Goal: Transaction & Acquisition: Book appointment/travel/reservation

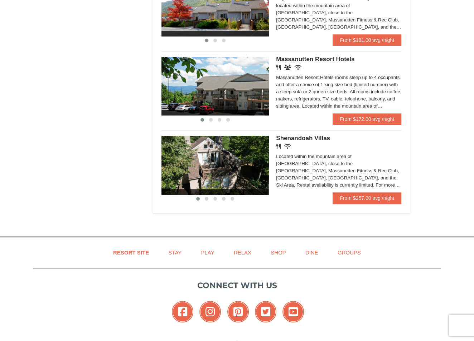
scroll to position [465, 0]
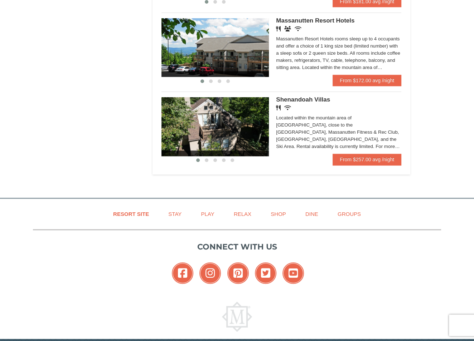
click at [196, 77] on img at bounding box center [214, 47] width 107 height 59
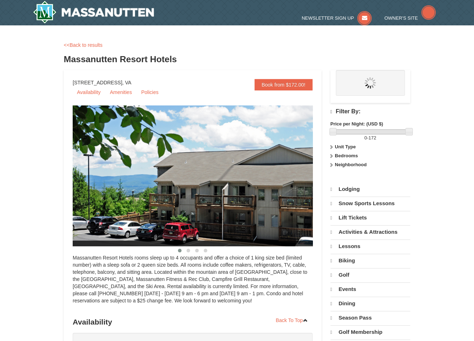
select select "10"
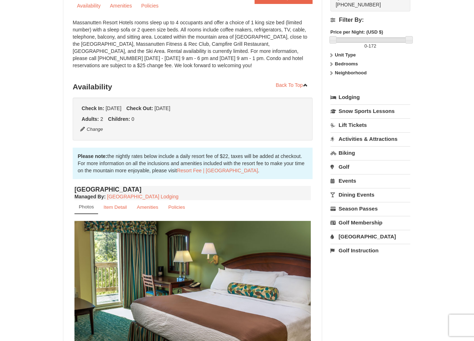
scroll to position [179, 0]
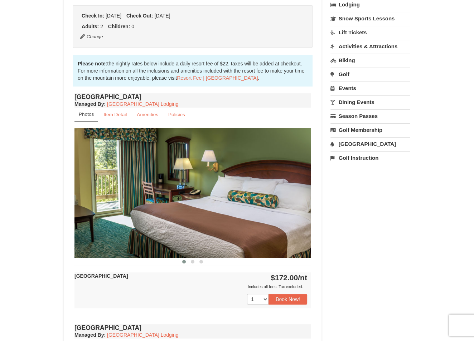
click at [301, 196] on img at bounding box center [192, 192] width 236 height 129
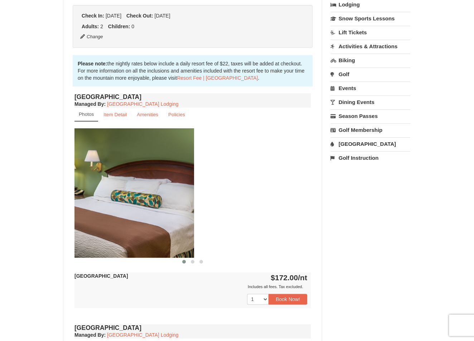
drag, startPoint x: 284, startPoint y: 195, endPoint x: 141, endPoint y: 199, distance: 142.8
click at [143, 199] on img at bounding box center [76, 192] width 236 height 129
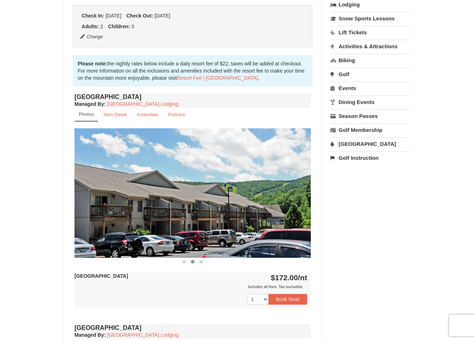
drag, startPoint x: 254, startPoint y: 205, endPoint x: 72, endPoint y: 198, distance: 183.0
click at [72, 198] on div "Book from $172.00! 1822 Resort Drive, Massanutten, VA Availability Amenities Po…" at bounding box center [193, 291] width 258 height 800
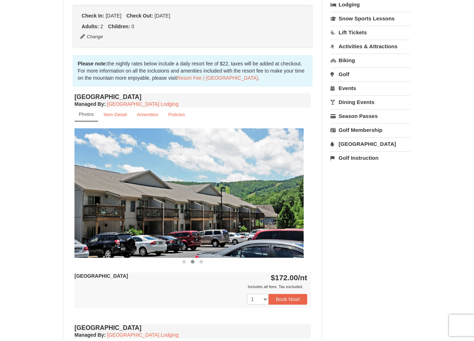
drag, startPoint x: 224, startPoint y: 199, endPoint x: 72, endPoint y: 202, distance: 152.5
click at [73, 202] on div "Hotel King Room Managed By : Massanutten Resort Lodging Photos Item Detail Amen…" at bounding box center [193, 207] width 240 height 231
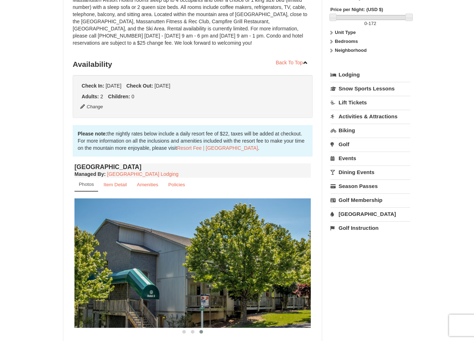
scroll to position [215, 0]
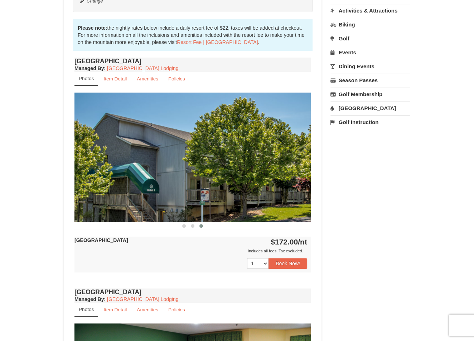
drag, startPoint x: 143, startPoint y: 152, endPoint x: -32, endPoint y: 152, distance: 175.4
click at [0, 152] on html "Browser Not Supported We notice you are using a browser which will not provide …" at bounding box center [237, 317] width 474 height 1064
click at [291, 166] on img at bounding box center [192, 157] width 236 height 129
click at [92, 169] on img at bounding box center [193, 157] width 236 height 129
click at [92, 171] on img at bounding box center [192, 157] width 236 height 129
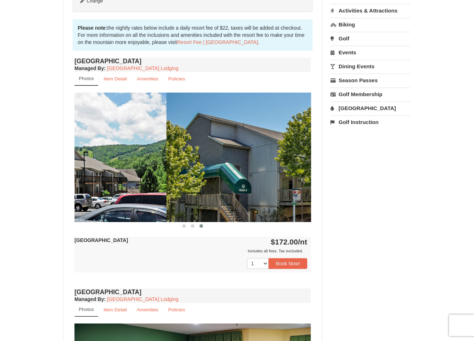
drag, startPoint x: 146, startPoint y: 166, endPoint x: 252, endPoint y: 173, distance: 105.8
click at [249, 172] on img at bounding box center [284, 157] width 236 height 129
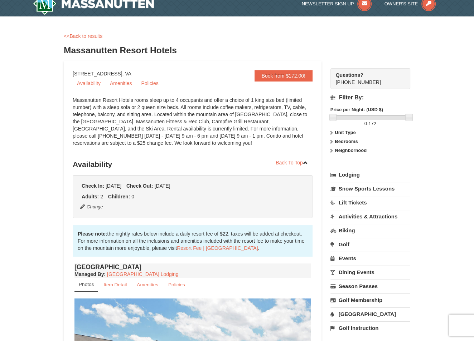
scroll to position [0, 0]
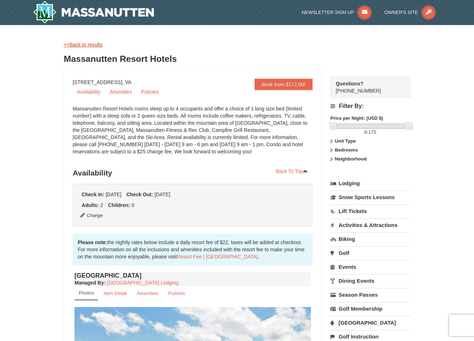
click at [80, 44] on link "<<Back to results" at bounding box center [83, 45] width 39 height 6
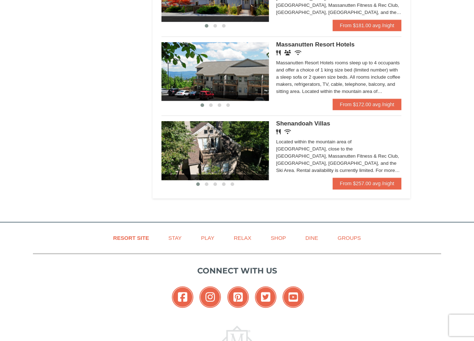
scroll to position [430, 0]
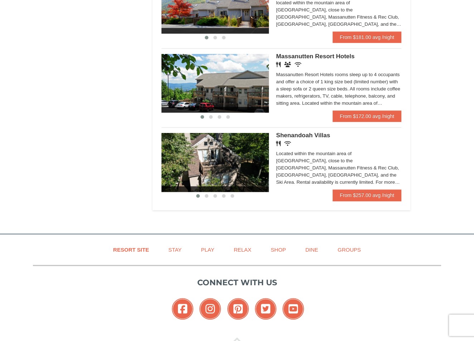
click at [251, 113] on img at bounding box center [214, 83] width 107 height 59
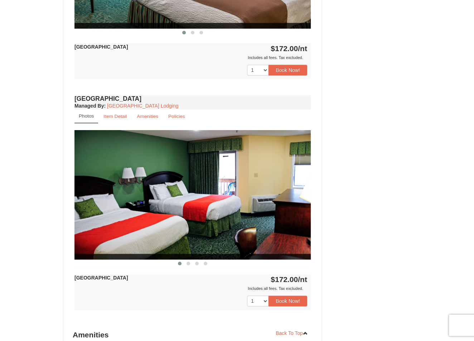
scroll to position [465, 0]
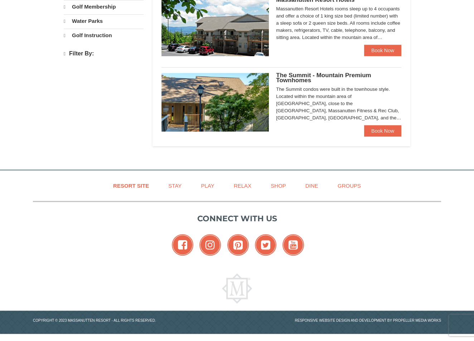
select select "10"
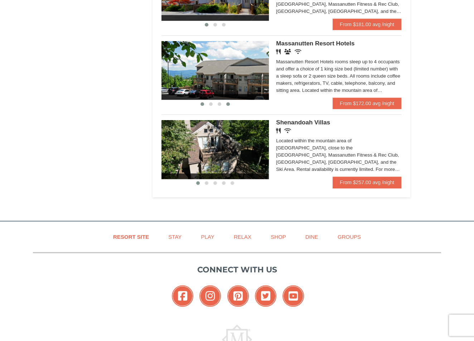
scroll to position [448, 0]
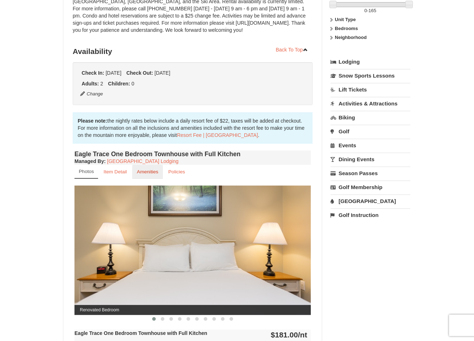
scroll to position [179, 0]
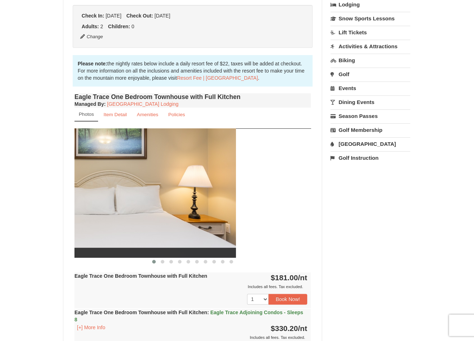
drag, startPoint x: 265, startPoint y: 197, endPoint x: 89, endPoint y: 200, distance: 175.8
click at [89, 200] on img at bounding box center [118, 192] width 236 height 129
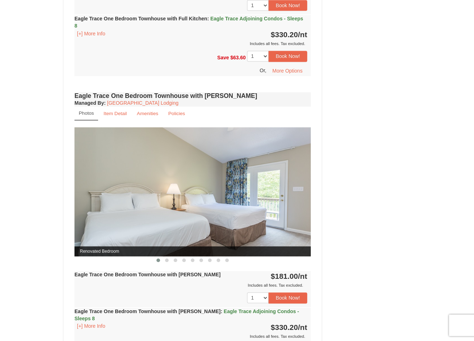
scroll to position [465, 0]
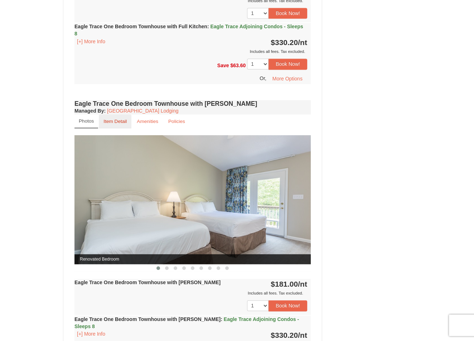
click at [111, 122] on small "Item Detail" at bounding box center [114, 121] width 23 height 5
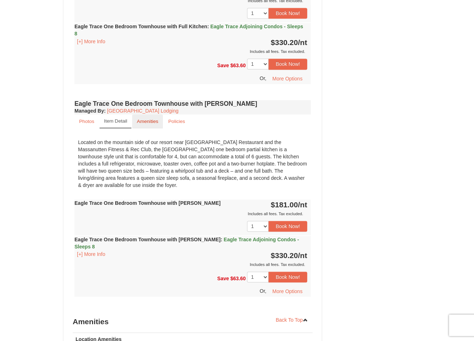
click at [152, 124] on link "Amenities" at bounding box center [147, 122] width 31 height 14
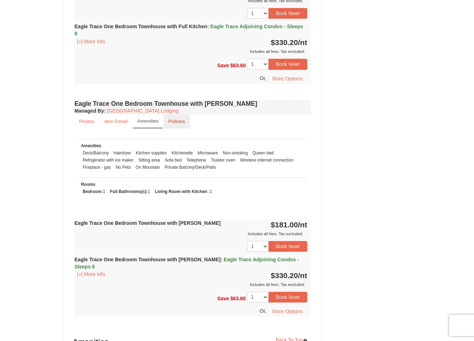
click at [173, 123] on small "Policies" at bounding box center [176, 121] width 17 height 5
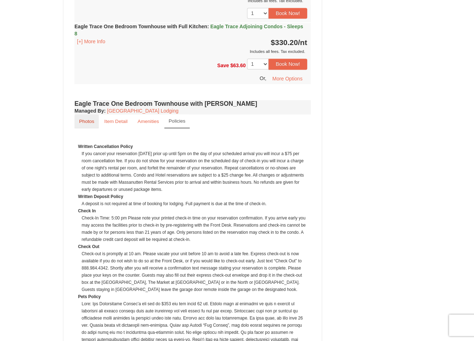
click at [86, 119] on small "Photos" at bounding box center [86, 121] width 15 height 5
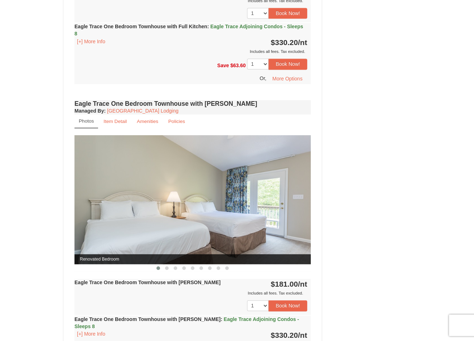
drag, startPoint x: 266, startPoint y: 201, endPoint x: 114, endPoint y: 197, distance: 151.8
click at [114, 197] on img at bounding box center [192, 199] width 236 height 129
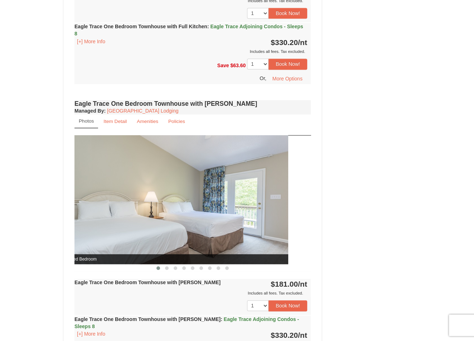
drag, startPoint x: 214, startPoint y: 205, endPoint x: 155, endPoint y: 211, distance: 58.7
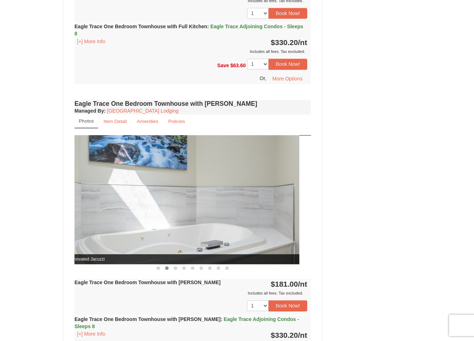
drag, startPoint x: 247, startPoint y: 207, endPoint x: 118, endPoint y: 206, distance: 129.2
click at [116, 205] on img at bounding box center [181, 199] width 236 height 129
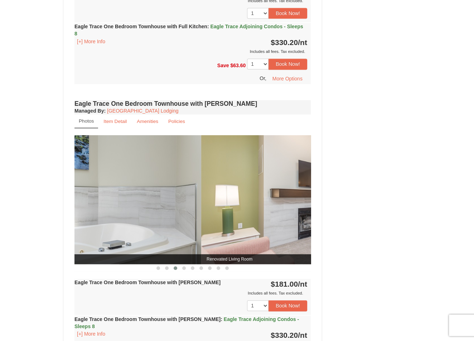
drag, startPoint x: 171, startPoint y: 208, endPoint x: 285, endPoint y: 213, distance: 113.6
click at [285, 213] on img at bounding box center [319, 199] width 236 height 129
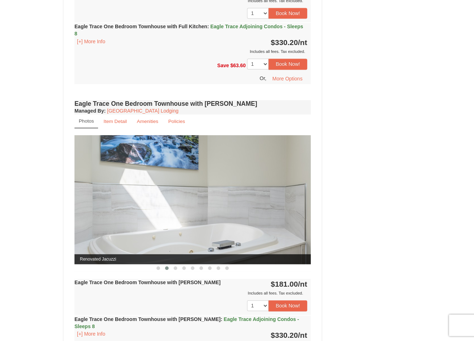
drag, startPoint x: 293, startPoint y: 205, endPoint x: 159, endPoint y: 209, distance: 134.6
click at [127, 212] on img at bounding box center [192, 199] width 236 height 129
drag, startPoint x: 89, startPoint y: 206, endPoint x: 79, endPoint y: 206, distance: 9.7
click at [79, 206] on img at bounding box center [192, 199] width 236 height 129
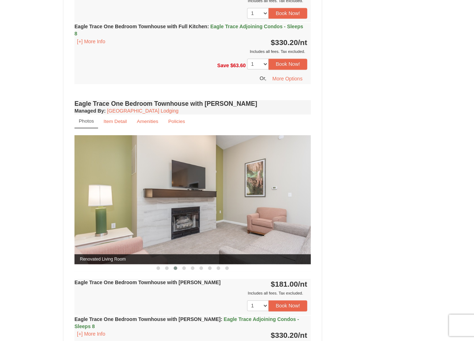
drag, startPoint x: 207, startPoint y: 200, endPoint x: 48, endPoint y: 199, distance: 158.6
click at [18, 199] on div "× <<Back to results Eagle Trace - Mountain Townhomes Book from $181.00! 1822 Re…" at bounding box center [237, 59] width 474 height 998
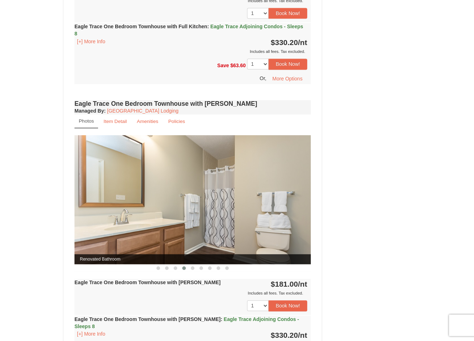
drag, startPoint x: 256, startPoint y: 198, endPoint x: 147, endPoint y: 194, distance: 108.9
click at [106, 191] on img at bounding box center [192, 199] width 236 height 129
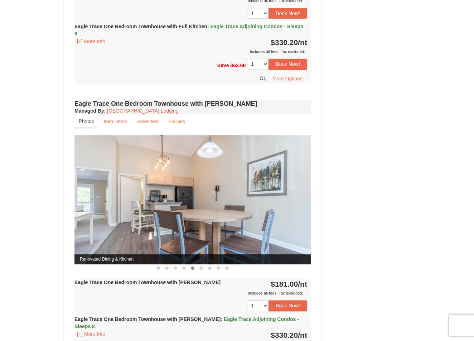
drag, startPoint x: 229, startPoint y: 197, endPoint x: 108, endPoint y: 197, distance: 121.0
click at [108, 197] on img at bounding box center [192, 199] width 236 height 129
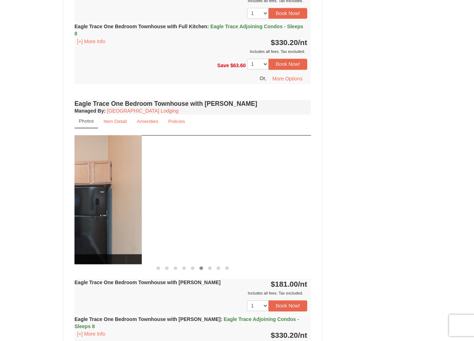
drag, startPoint x: 194, startPoint y: 200, endPoint x: 82, endPoint y: 200, distance: 112.7
click at [82, 200] on img at bounding box center [24, 199] width 236 height 129
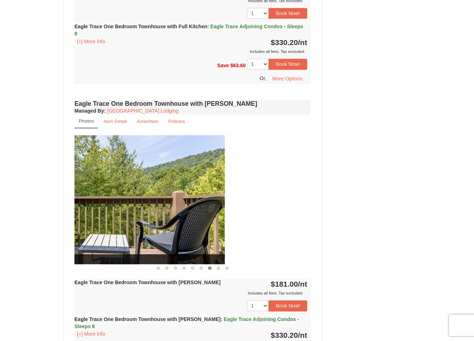
drag, startPoint x: 168, startPoint y: 202, endPoint x: 130, endPoint y: 205, distance: 38.4
click at [129, 204] on img at bounding box center [107, 199] width 236 height 129
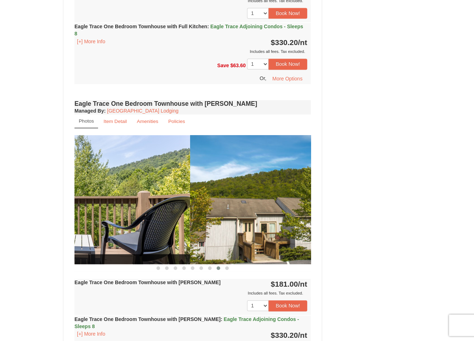
drag, startPoint x: 186, startPoint y: 229, endPoint x: 379, endPoint y: 229, distance: 192.6
click at [379, 229] on div "Book from $181.00! 1822 Resort Drive, Massanutten, VA Availability Amenities Po…" at bounding box center [237, 72] width 346 height 937
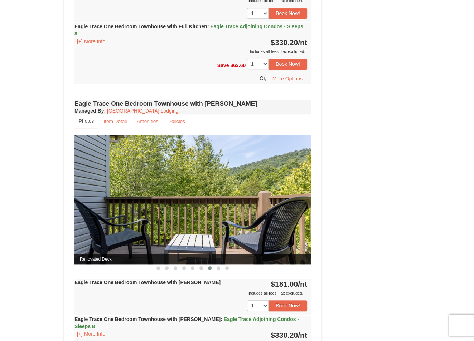
drag, startPoint x: 319, startPoint y: 220, endPoint x: 113, endPoint y: 214, distance: 205.9
click at [96, 215] on div "Book from $181.00! 1822 Resort Drive, Massanutten, VA Availability Amenities Po…" at bounding box center [237, 72] width 346 height 937
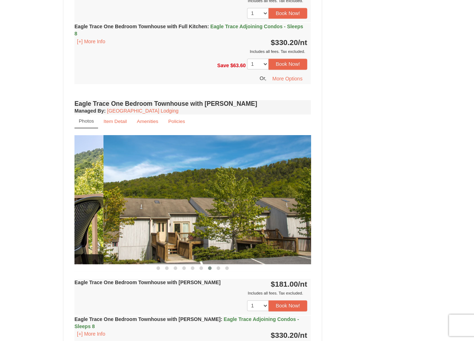
drag, startPoint x: 180, startPoint y: 215, endPoint x: -21, endPoint y: 210, distance: 200.5
click at [0, 210] on html "Browser Not Supported We notice you are using a browser which will not provide …" at bounding box center [237, 136] width 474 height 1202
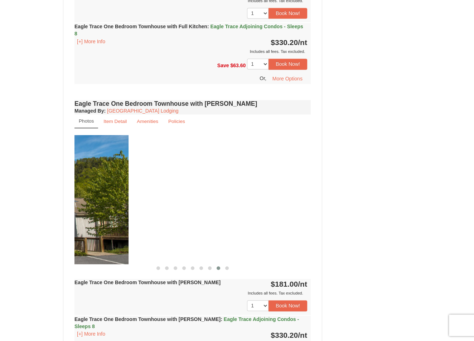
drag, startPoint x: 251, startPoint y: 210, endPoint x: 58, endPoint y: 210, distance: 192.2
click at [62, 209] on div "× <<Back to results Eagle Trace - Mountain Townhomes Book from $181.00! 1822 Re…" at bounding box center [237, 59] width 361 height 984
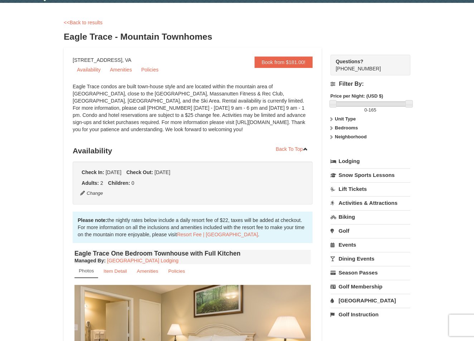
scroll to position [0, 0]
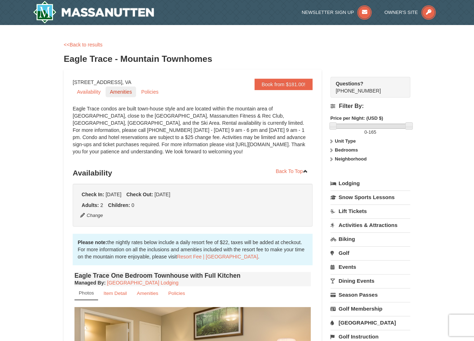
click at [112, 96] on link "Amenities" at bounding box center [121, 92] width 30 height 11
click at [79, 42] on link "<<Back to results" at bounding box center [83, 45] width 39 height 6
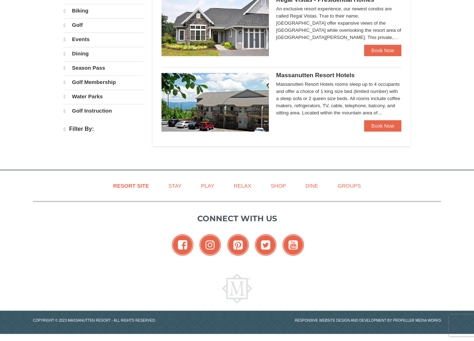
select select "10"
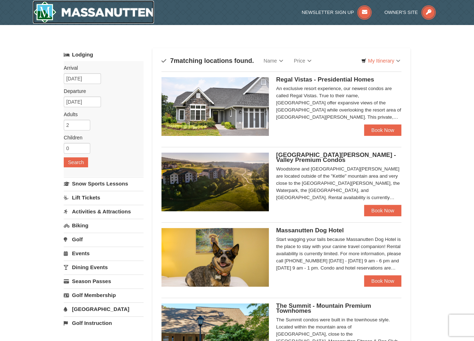
click at [66, 21] on img at bounding box center [93, 12] width 121 height 23
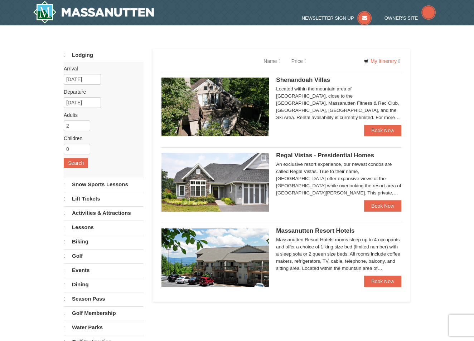
select select "10"
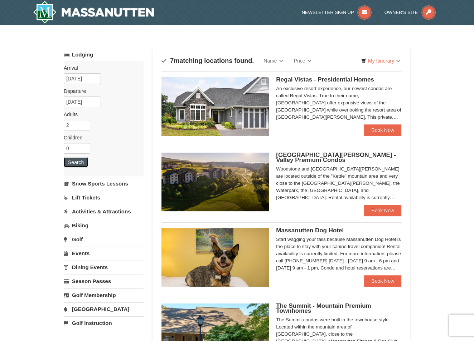
click at [77, 165] on button "Search" at bounding box center [76, 162] width 24 height 10
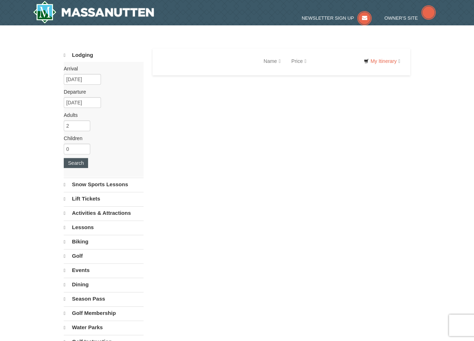
select select "10"
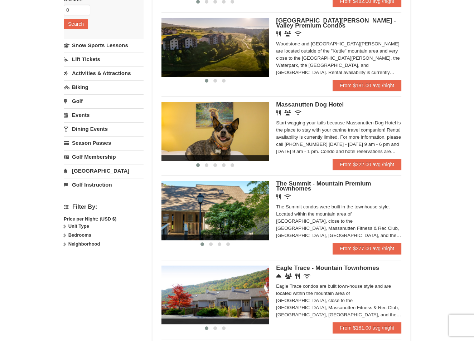
scroll to position [215, 0]
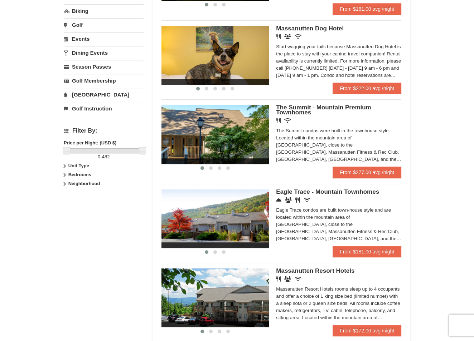
click at [229, 164] on img at bounding box center [214, 134] width 107 height 59
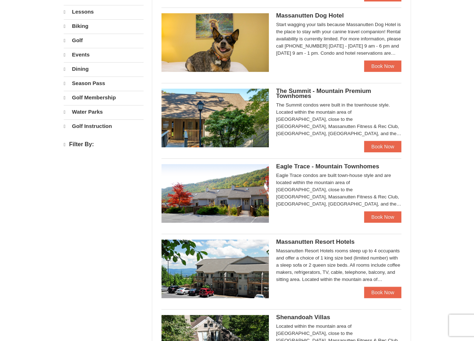
select select "10"
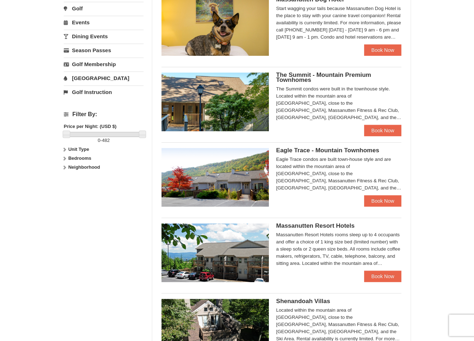
scroll to position [358, 0]
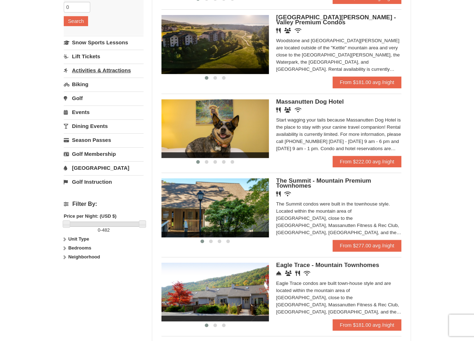
scroll to position [143, 0]
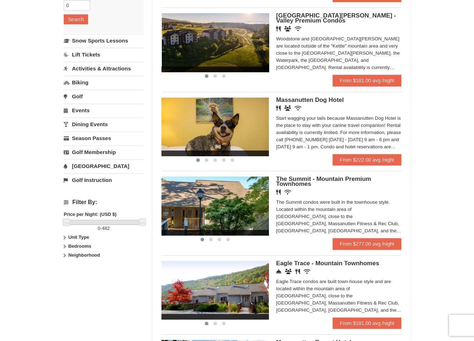
click at [199, 72] on div at bounding box center [1, 42] width 752 height 59
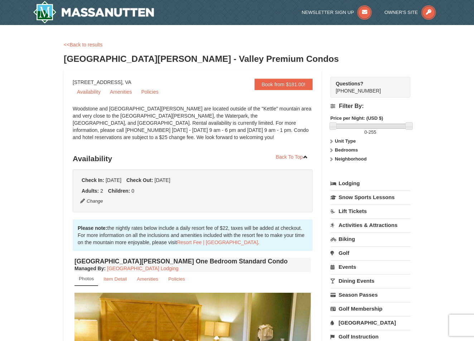
scroll to position [143, 0]
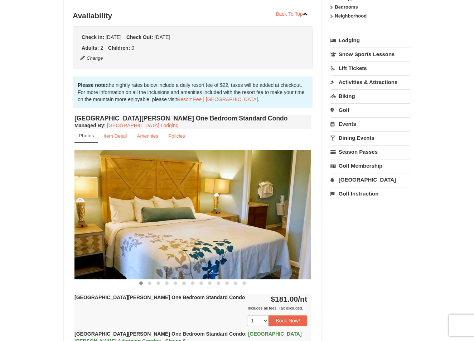
click at [300, 207] on img at bounding box center [192, 214] width 236 height 129
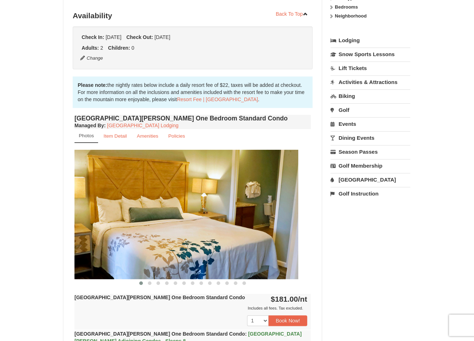
drag, startPoint x: 286, startPoint y: 210, endPoint x: 144, endPoint y: 219, distance: 142.3
click at [144, 219] on img at bounding box center [180, 214] width 236 height 129
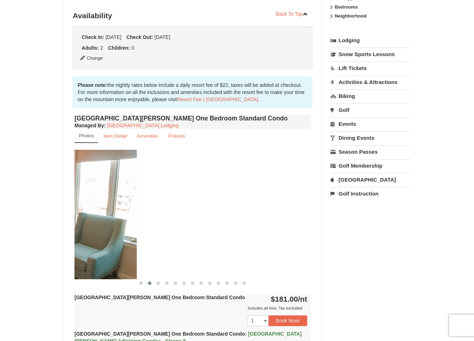
drag, startPoint x: 199, startPoint y: 223, endPoint x: 62, endPoint y: 222, distance: 137.5
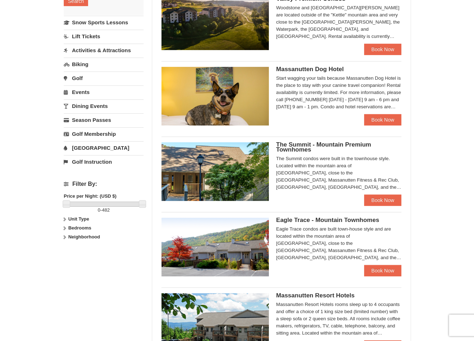
scroll to position [107, 0]
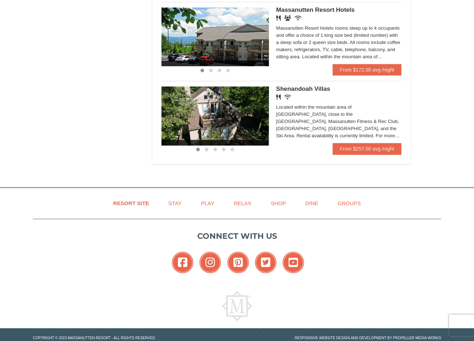
scroll to position [572, 0]
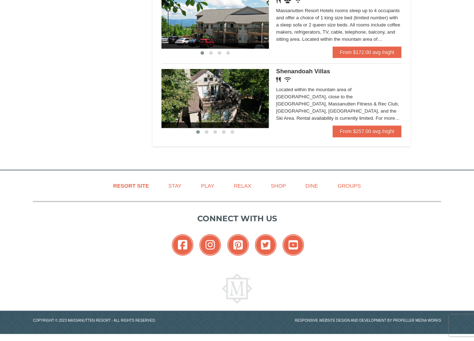
click at [211, 128] on img at bounding box center [214, 98] width 107 height 59
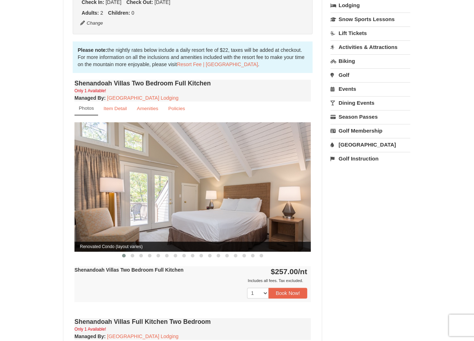
scroll to position [179, 0]
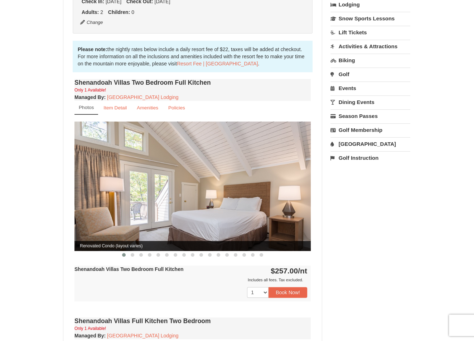
click at [295, 172] on img at bounding box center [192, 186] width 236 height 129
drag, startPoint x: 296, startPoint y: 173, endPoint x: 42, endPoint y: 195, distance: 255.5
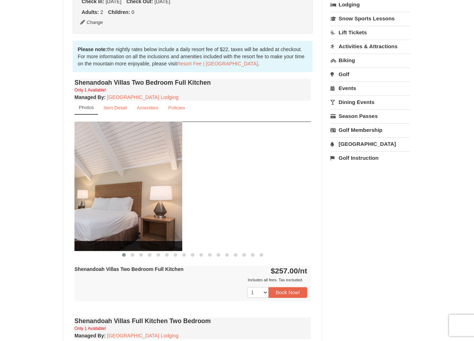
drag, startPoint x: 243, startPoint y: 189, endPoint x: 115, endPoint y: 180, distance: 128.8
click at [115, 180] on img at bounding box center [64, 186] width 236 height 129
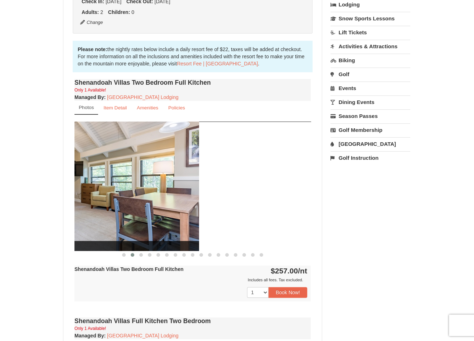
drag, startPoint x: 193, startPoint y: 185, endPoint x: 7, endPoint y: 179, distance: 186.2
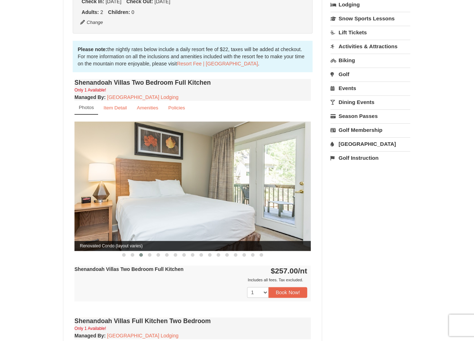
drag, startPoint x: 200, startPoint y: 177, endPoint x: 67, endPoint y: 171, distance: 133.6
drag, startPoint x: 47, startPoint y: 166, endPoint x: 20, endPoint y: 161, distance: 26.7
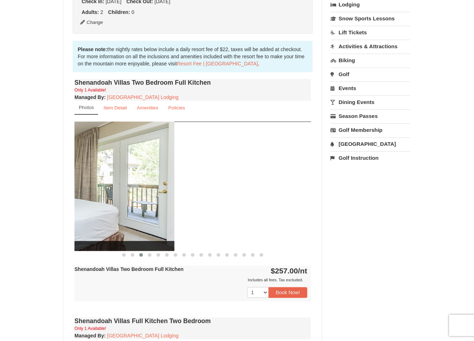
drag, startPoint x: 218, startPoint y: 166, endPoint x: 96, endPoint y: 162, distance: 121.7
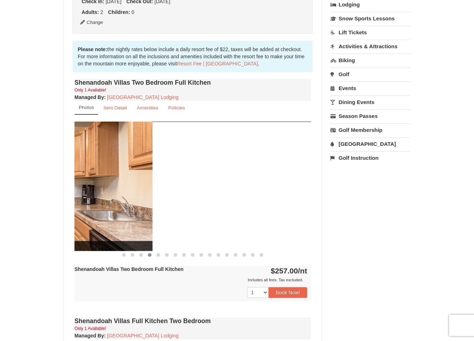
drag, startPoint x: 289, startPoint y: 173, endPoint x: 62, endPoint y: 165, distance: 227.0
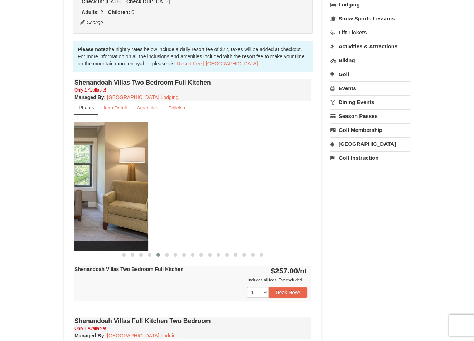
drag, startPoint x: 297, startPoint y: 170, endPoint x: 101, endPoint y: 163, distance: 196.3
click at [101, 164] on img at bounding box center [30, 186] width 236 height 129
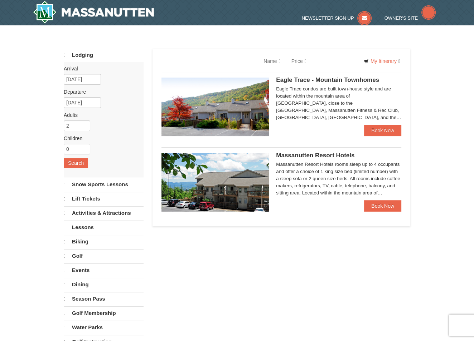
select select "10"
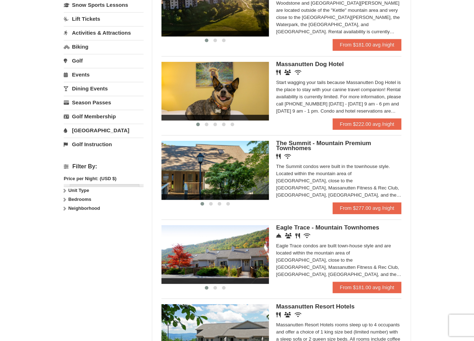
scroll to position [358, 0]
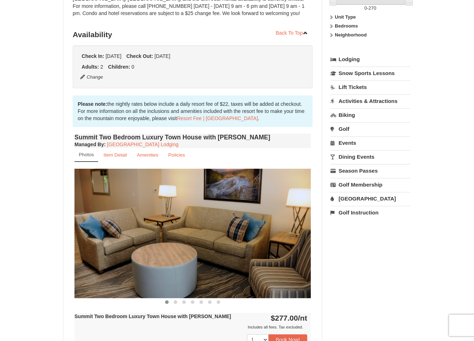
scroll to position [143, 0]
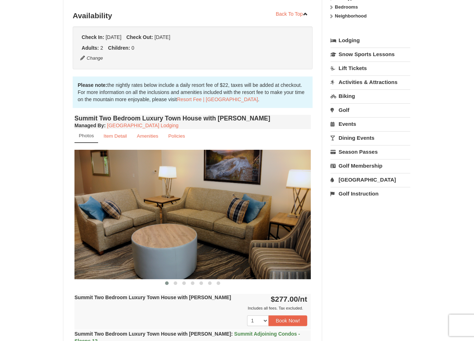
drag, startPoint x: 211, startPoint y: 211, endPoint x: 173, endPoint y: 214, distance: 38.7
click at [173, 213] on div "Summit Two Bedroom Luxury Town House with Jacuzzi Managed By : Massanutten Reso…" at bounding box center [193, 259] width 240 height 293
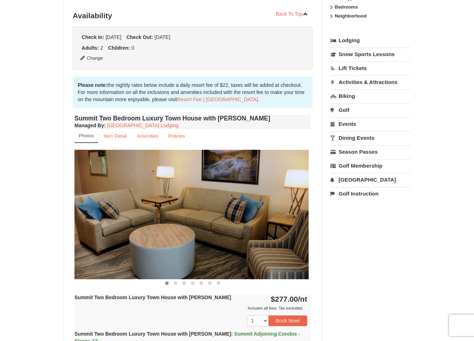
drag, startPoint x: 267, startPoint y: 216, endPoint x: 96, endPoint y: 207, distance: 171.0
click at [82, 214] on img at bounding box center [190, 214] width 236 height 129
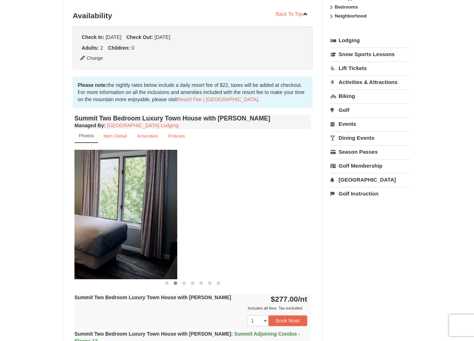
drag, startPoint x: 276, startPoint y: 208, endPoint x: 87, endPoint y: 195, distance: 188.7
click at [78, 200] on img at bounding box center [59, 214] width 236 height 129
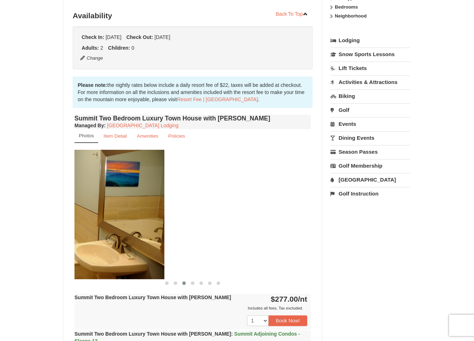
drag, startPoint x: 252, startPoint y: 204, endPoint x: 163, endPoint y: 198, distance: 88.6
click at [100, 202] on img at bounding box center [46, 214] width 236 height 129
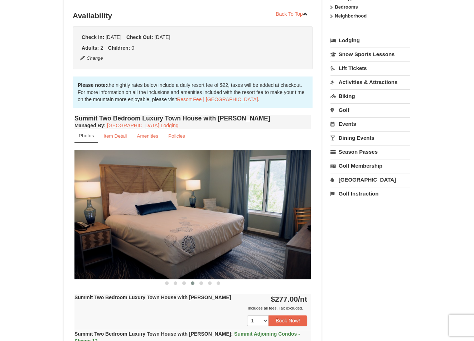
drag, startPoint x: 203, startPoint y: 207, endPoint x: 115, endPoint y: 197, distance: 88.9
click at [111, 198] on img at bounding box center [192, 214] width 236 height 129
drag, startPoint x: 215, startPoint y: 202, endPoint x: 109, endPoint y: 205, distance: 105.6
click at [109, 205] on img at bounding box center [192, 214] width 236 height 129
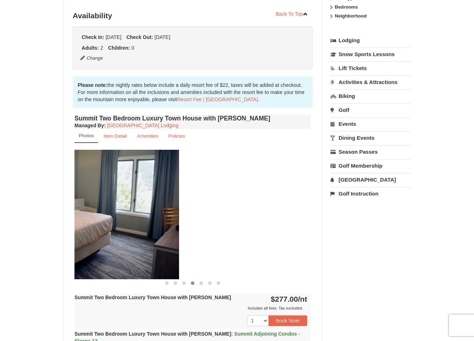
drag, startPoint x: 193, startPoint y: 208, endPoint x: 99, endPoint y: 210, distance: 94.1
click at [99, 210] on img at bounding box center [61, 214] width 236 height 129
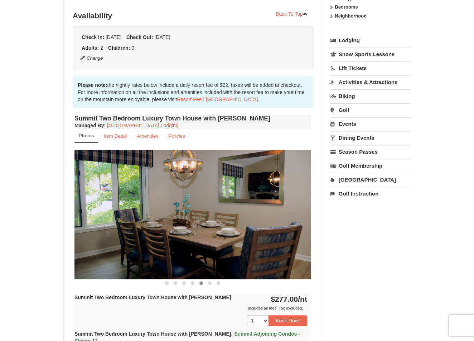
drag, startPoint x: 165, startPoint y: 186, endPoint x: 168, endPoint y: 180, distance: 6.1
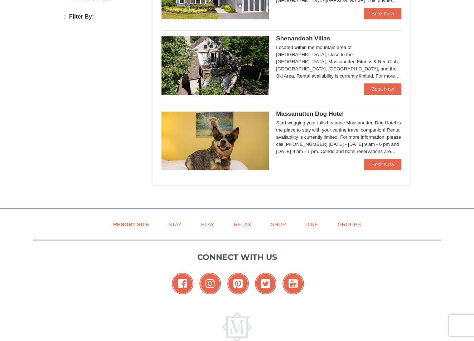
select select "10"
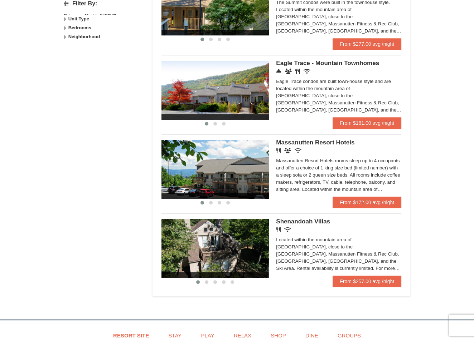
scroll to position [339, 0]
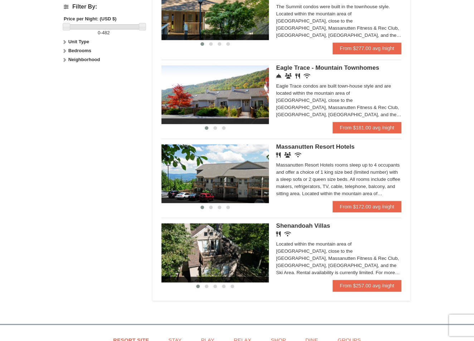
click at [208, 124] on img at bounding box center [214, 95] width 107 height 59
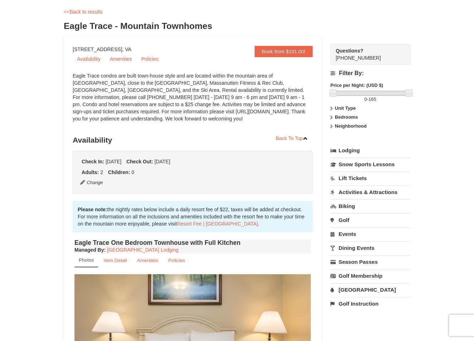
scroll to position [36, 0]
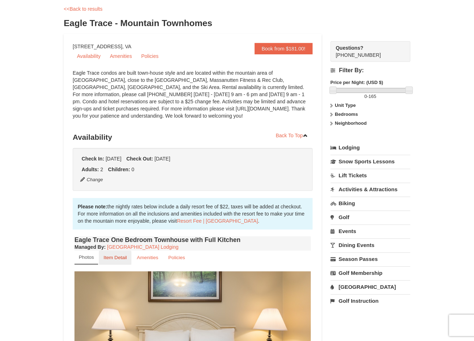
click at [114, 260] on small "Item Detail" at bounding box center [114, 257] width 23 height 5
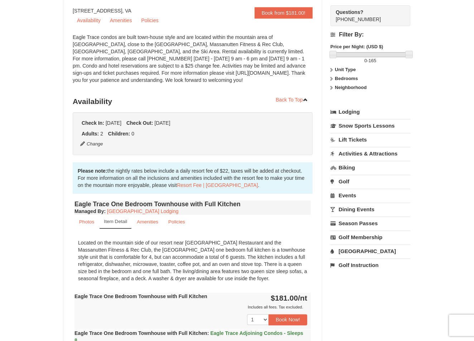
scroll to position [179, 0]
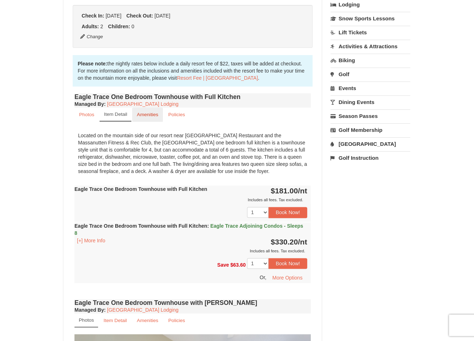
click at [152, 117] on link "Amenities" at bounding box center [147, 115] width 31 height 14
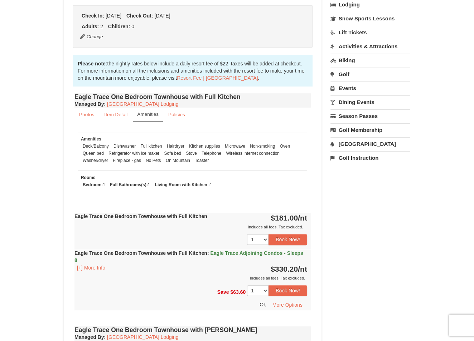
click at [153, 116] on small "Amenities" at bounding box center [147, 114] width 21 height 5
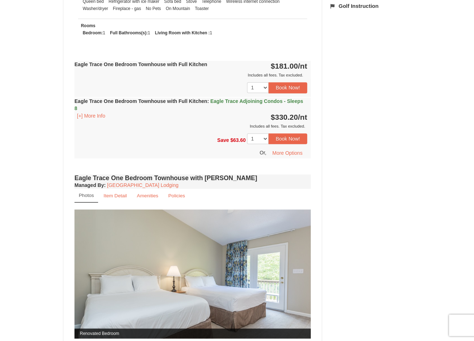
scroll to position [358, 0]
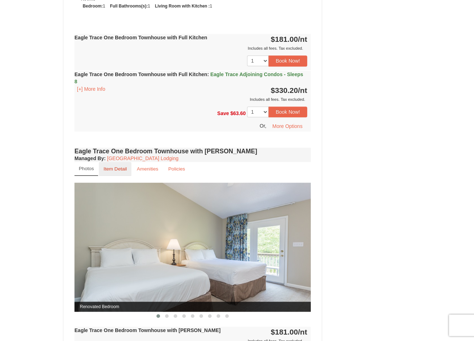
click at [116, 172] on link "Item Detail" at bounding box center [115, 169] width 33 height 14
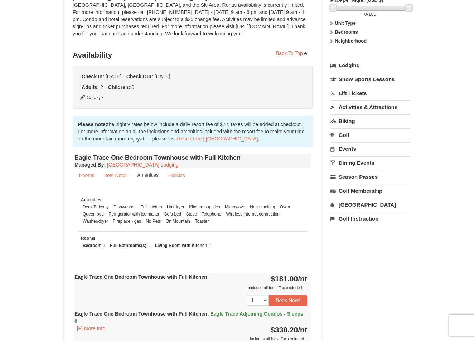
scroll to position [34, 0]
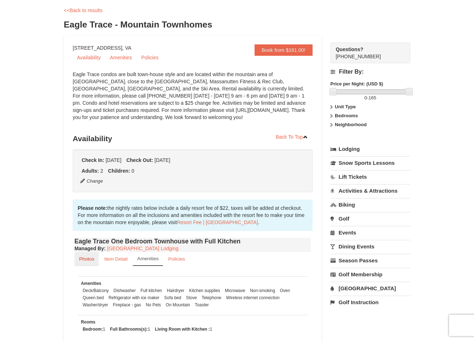
click at [81, 261] on small "Photos" at bounding box center [86, 259] width 15 height 5
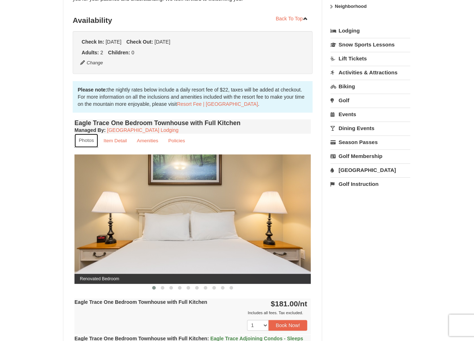
scroll to position [178, 0]
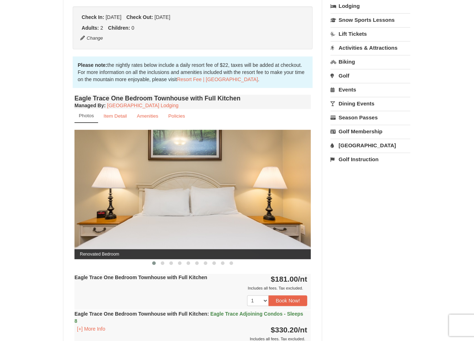
drag, startPoint x: 267, startPoint y: 152, endPoint x: 35, endPoint y: 181, distance: 233.8
click at [35, 181] on div "× <<Back to results Eagle Trace - Mountain Townhomes Book from $181.00! 1822 Re…" at bounding box center [237, 307] width 474 height 918
drag, startPoint x: 175, startPoint y: 215, endPoint x: 112, endPoint y: 227, distance: 64.1
click at [112, 227] on img at bounding box center [192, 194] width 236 height 129
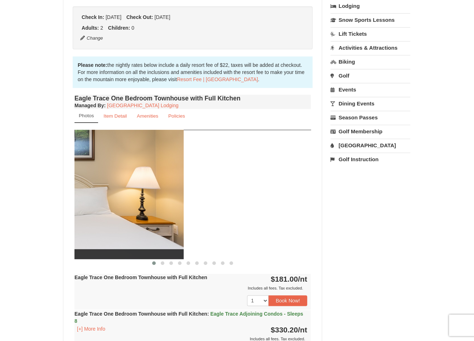
drag, startPoint x: 255, startPoint y: 209, endPoint x: 190, endPoint y: 213, distance: 64.5
click at [137, 217] on img at bounding box center [65, 194] width 236 height 129
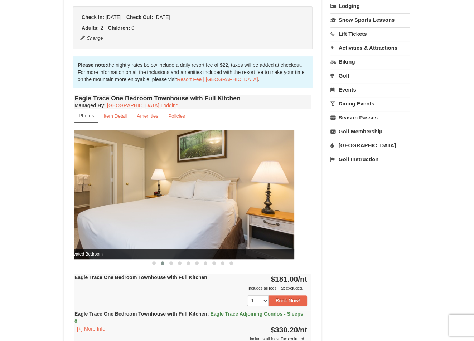
drag, startPoint x: 269, startPoint y: 210, endPoint x: 128, endPoint y: 220, distance: 141.0
click at [127, 222] on img at bounding box center [176, 194] width 236 height 129
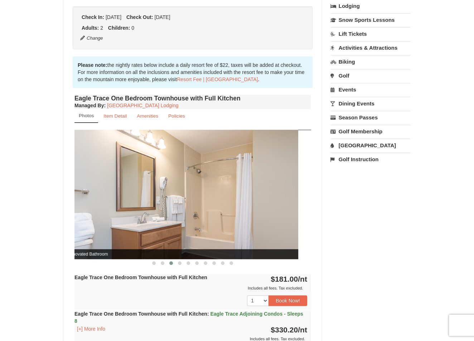
drag, startPoint x: 258, startPoint y: 204, endPoint x: 121, endPoint y: 217, distance: 137.3
click at [121, 217] on img at bounding box center [180, 194] width 236 height 129
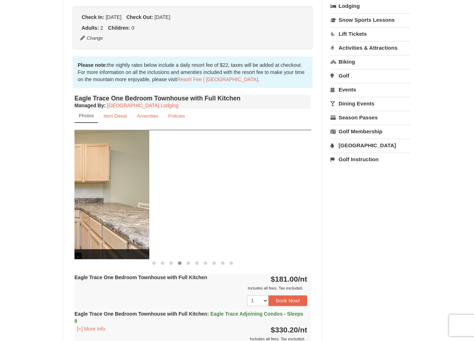
drag, startPoint x: 170, startPoint y: 224, endPoint x: 114, endPoint y: 226, distance: 55.9
click at [112, 228] on img at bounding box center [31, 194] width 236 height 129
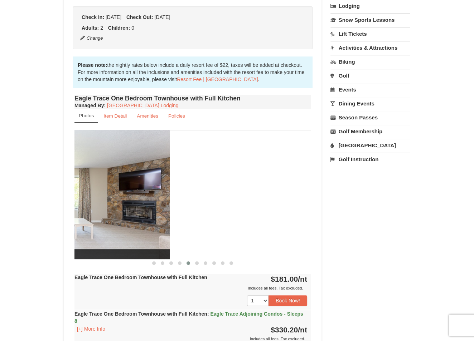
drag, startPoint x: 214, startPoint y: 206, endPoint x: 98, endPoint y: 212, distance: 115.8
click at [98, 212] on img at bounding box center [51, 194] width 236 height 129
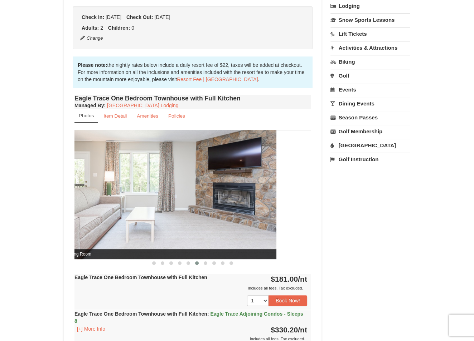
drag, startPoint x: 244, startPoint y: 201, endPoint x: 167, endPoint y: 205, distance: 77.4
click at [123, 207] on img at bounding box center [158, 194] width 236 height 129
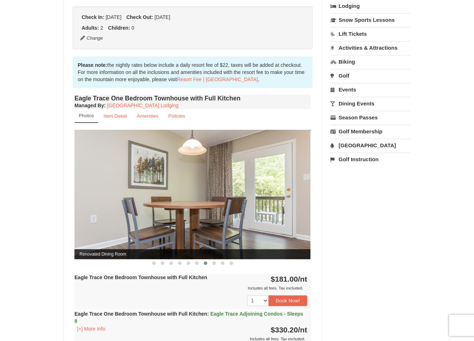
drag, startPoint x: 251, startPoint y: 196, endPoint x: 175, endPoint y: 201, distance: 76.1
click at [137, 205] on img at bounding box center [192, 194] width 236 height 129
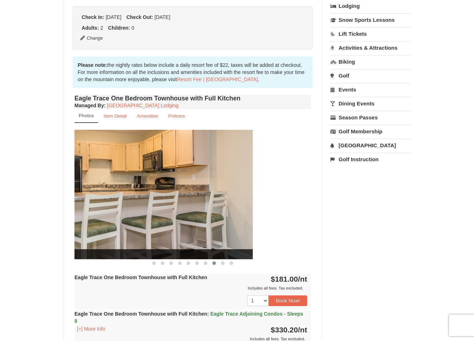
drag, startPoint x: 217, startPoint y: 195, endPoint x: 100, endPoint y: 202, distance: 118.0
click at [98, 202] on img at bounding box center [134, 194] width 236 height 129
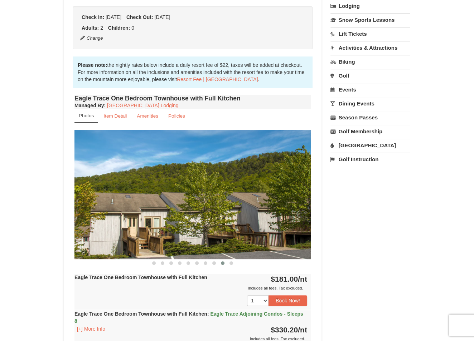
drag, startPoint x: 244, startPoint y: 194, endPoint x: 186, endPoint y: 208, distance: 59.9
click at [96, 211] on img at bounding box center [192, 194] width 236 height 129
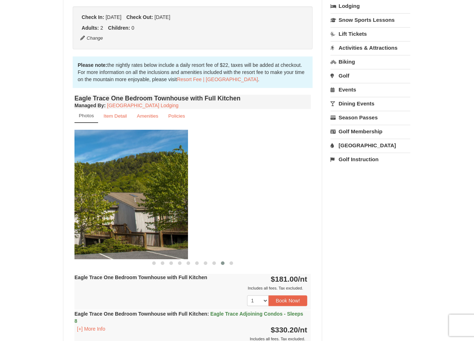
drag, startPoint x: 223, startPoint y: 207, endPoint x: 179, endPoint y: 209, distance: 44.0
click at [111, 212] on img at bounding box center [70, 194] width 236 height 129
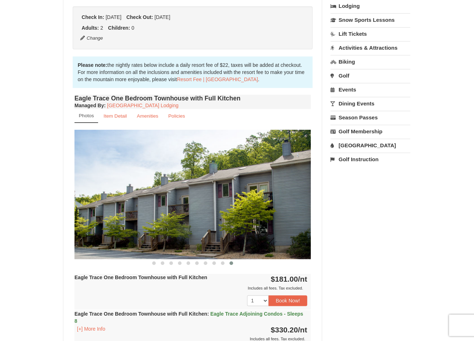
drag, startPoint x: 247, startPoint y: 200, endPoint x: 107, endPoint y: 210, distance: 140.3
click at [88, 212] on img at bounding box center [192, 194] width 236 height 129
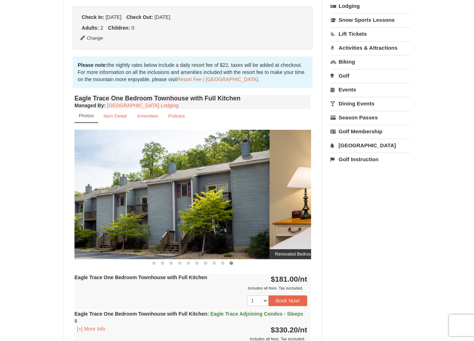
drag, startPoint x: 243, startPoint y: 200, endPoint x: 90, endPoint y: 213, distance: 154.1
click at [90, 213] on img at bounding box center [151, 194] width 236 height 129
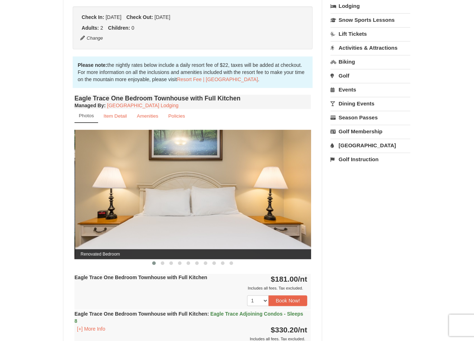
click at [301, 198] on img at bounding box center [193, 194] width 236 height 129
click at [302, 197] on img at bounding box center [192, 194] width 236 height 129
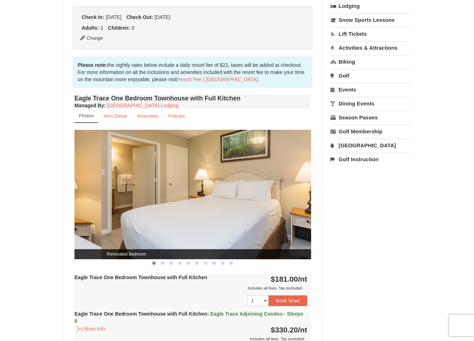
drag, startPoint x: 284, startPoint y: 201, endPoint x: 79, endPoint y: 219, distance: 206.3
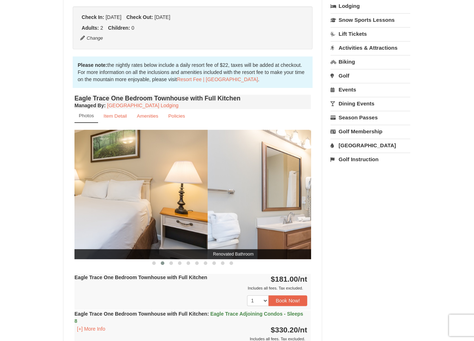
drag, startPoint x: 259, startPoint y: 202, endPoint x: 147, endPoint y: 205, distance: 111.4
click at [112, 209] on img at bounding box center [89, 194] width 236 height 129
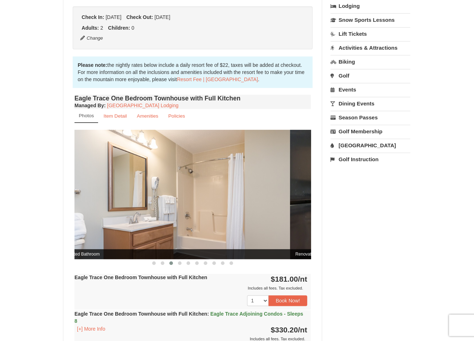
drag, startPoint x: 277, startPoint y: 202, endPoint x: 146, endPoint y: 207, distance: 130.8
click at [142, 209] on img at bounding box center [172, 194] width 236 height 129
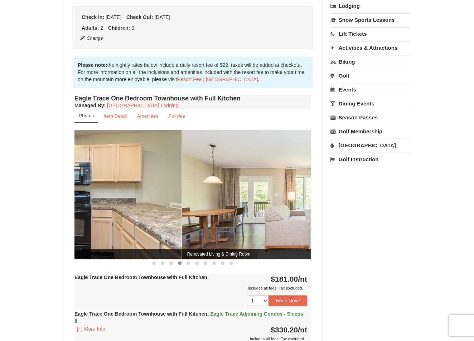
drag, startPoint x: 255, startPoint y: 198, endPoint x: 126, endPoint y: 206, distance: 129.4
click at [126, 206] on img at bounding box center [63, 194] width 236 height 129
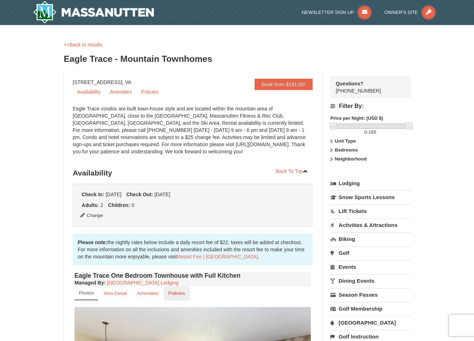
scroll to position [179, 0]
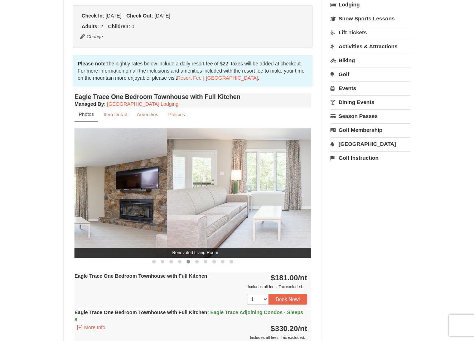
drag, startPoint x: 249, startPoint y: 171, endPoint x: 107, endPoint y: 171, distance: 142.5
click at [107, 171] on img at bounding box center [49, 192] width 236 height 129
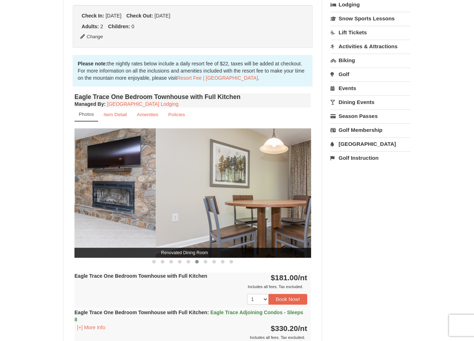
drag, startPoint x: 186, startPoint y: 184, endPoint x: 58, endPoint y: 185, distance: 128.5
click at [58, 185] on div "× <<Back to results Eagle Trace - Mountain Townhomes Book from $181.00! 1822 Re…" at bounding box center [237, 305] width 361 height 904
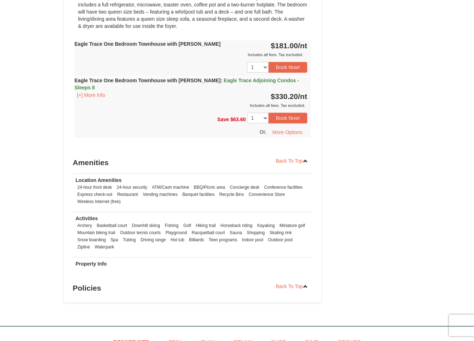
scroll to position [501, 0]
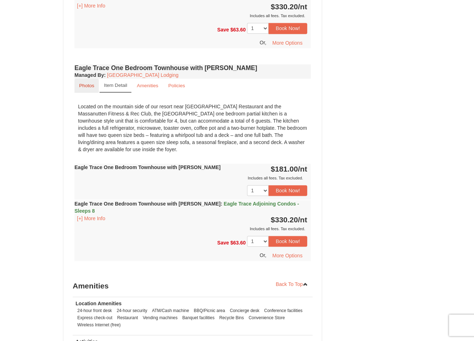
click at [86, 87] on small "Photos" at bounding box center [86, 85] width 15 height 5
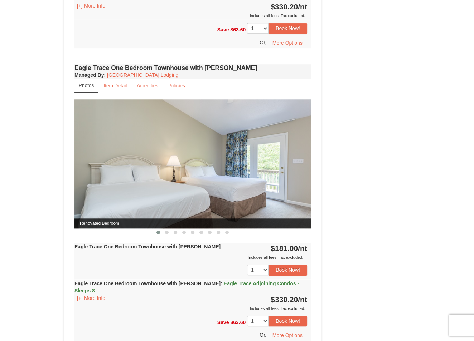
drag, startPoint x: 239, startPoint y: 180, endPoint x: 42, endPoint y: 189, distance: 197.8
click at [42, 189] on div "× <<Back to results Eagle Trace - Mountain Townhomes Book from $181.00! 1822 Re…" at bounding box center [237, 23] width 474 height 998
drag, startPoint x: 219, startPoint y: 173, endPoint x: 99, endPoint y: 161, distance: 120.5
click at [74, 164] on img at bounding box center [192, 164] width 236 height 129
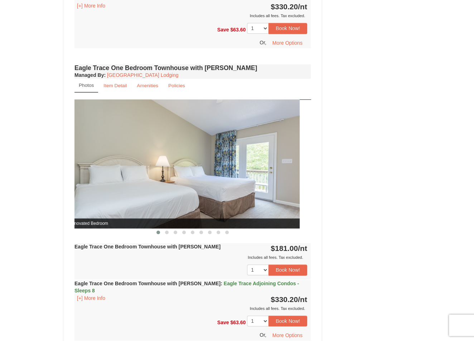
drag, startPoint x: 232, startPoint y: 158, endPoint x: 85, endPoint y: 160, distance: 146.8
click at [85, 160] on img at bounding box center [181, 164] width 236 height 129
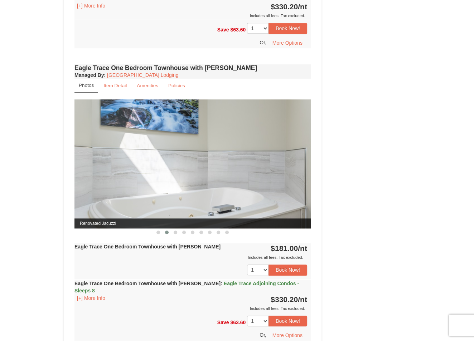
drag, startPoint x: 266, startPoint y: 188, endPoint x: 88, endPoint y: 189, distance: 177.2
click at [91, 188] on img at bounding box center [192, 164] width 236 height 129
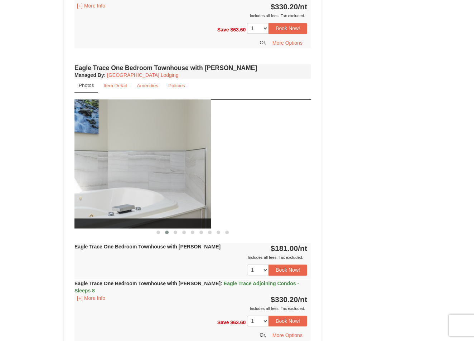
drag, startPoint x: 191, startPoint y: 176, endPoint x: 87, endPoint y: 178, distance: 104.5
click at [89, 179] on img at bounding box center [93, 164] width 236 height 129
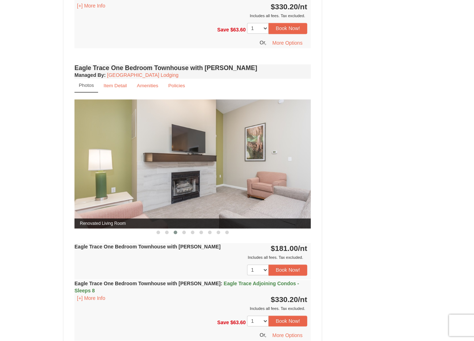
drag, startPoint x: 130, startPoint y: 176, endPoint x: 233, endPoint y: 183, distance: 102.6
click at [223, 177] on img at bounding box center [192, 164] width 236 height 129
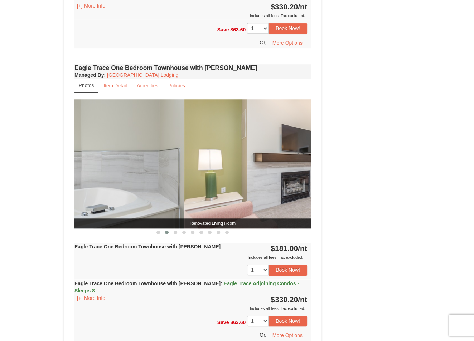
drag, startPoint x: 252, startPoint y: 153, endPoint x: 115, endPoint y: 180, distance: 140.5
click at [107, 181] on img at bounding box center [66, 164] width 236 height 129
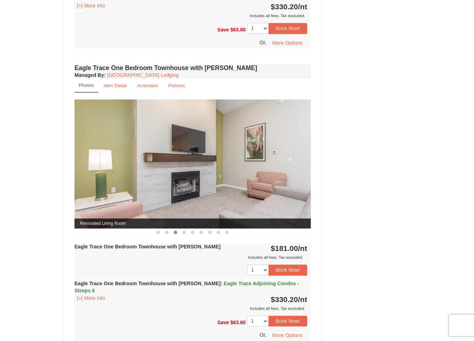
drag, startPoint x: 231, startPoint y: 156, endPoint x: 24, endPoint y: 176, distance: 208.1
click at [23, 176] on div "× <<Back to results Eagle Trace - Mountain Townhomes Book from $181.00! 1822 Re…" at bounding box center [237, 23] width 474 height 998
drag, startPoint x: 203, startPoint y: 171, endPoint x: 55, endPoint y: 171, distance: 148.2
click at [55, 171] on div "× <<Back to results Eagle Trace - Mountain Townhomes Book from $181.00! 1822 Re…" at bounding box center [237, 23] width 474 height 998
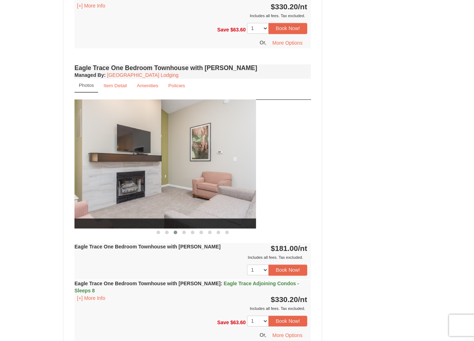
drag, startPoint x: 179, startPoint y: 191, endPoint x: 85, endPoint y: 198, distance: 94.8
click at [85, 198] on img at bounding box center [138, 164] width 236 height 129
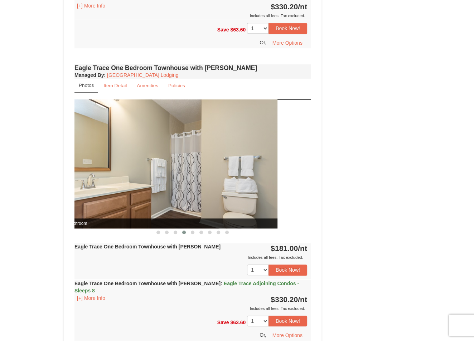
drag
click at [76, 189] on img at bounding box center [159, 164] width 236 height 129
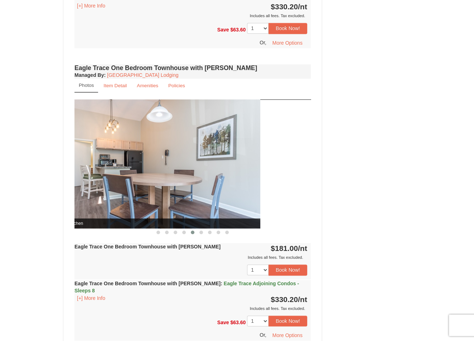
click at [97, 203] on img at bounding box center [142, 164] width 236 height 129
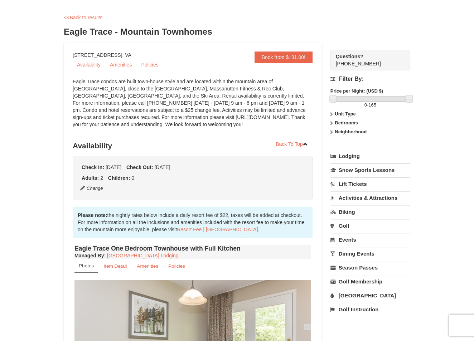
scroll to position [0, 0]
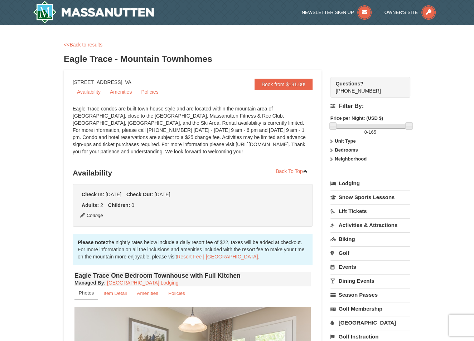
click at [72, 47] on link "<<Back to results" at bounding box center [83, 45] width 39 height 6
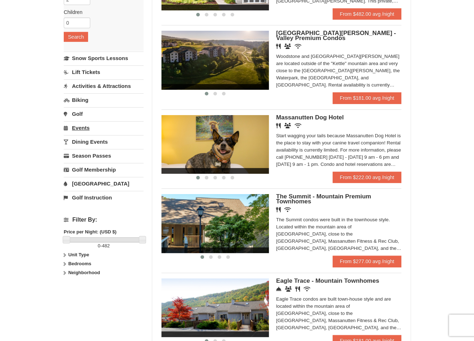
scroll to position [107, 0]
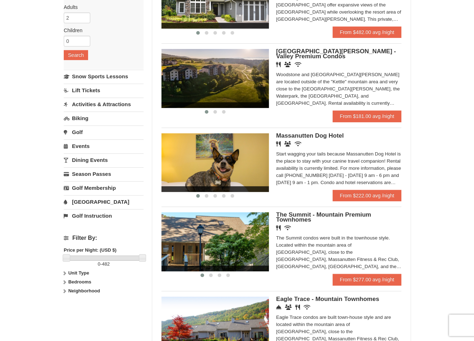
click at [83, 146] on link "Events" at bounding box center [104, 146] width 80 height 13
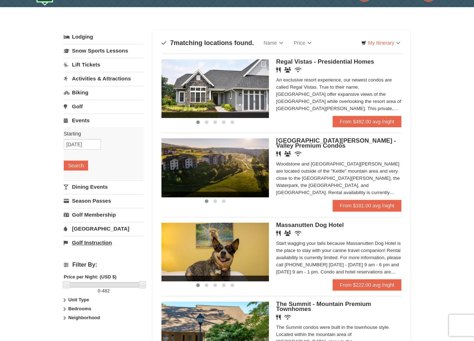
scroll to position [0, 0]
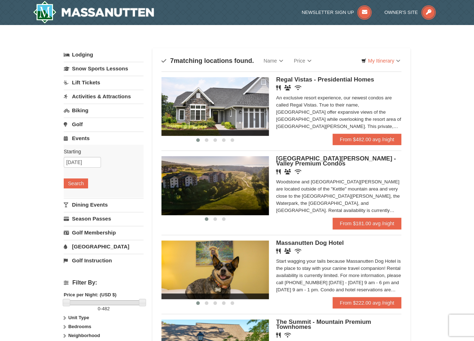
click at [84, 108] on link "Biking" at bounding box center [104, 110] width 80 height 13
click at [79, 93] on link "Activities & Attractions" at bounding box center [104, 96] width 80 height 13
click at [85, 144] on button "Search" at bounding box center [76, 142] width 24 height 10
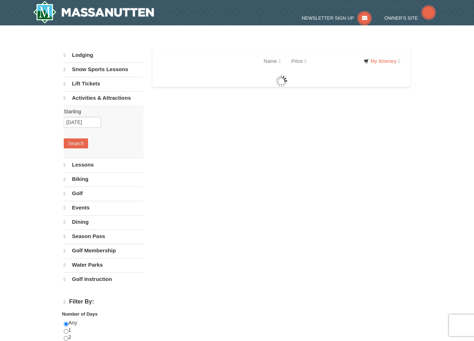
select select "10"
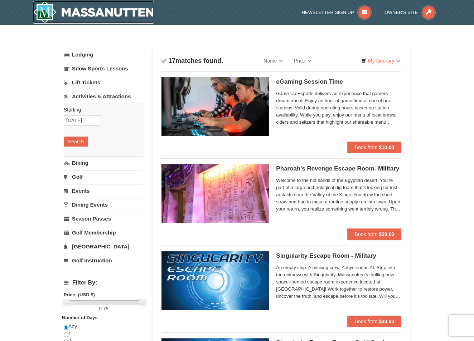
click at [75, 22] on img at bounding box center [93, 12] width 121 height 23
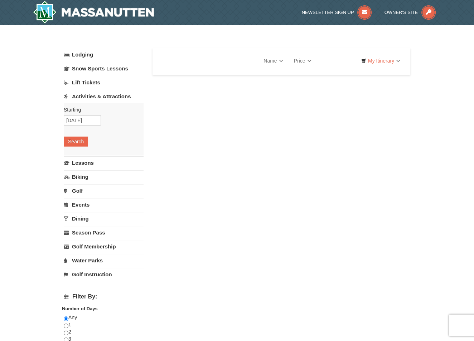
select select "10"
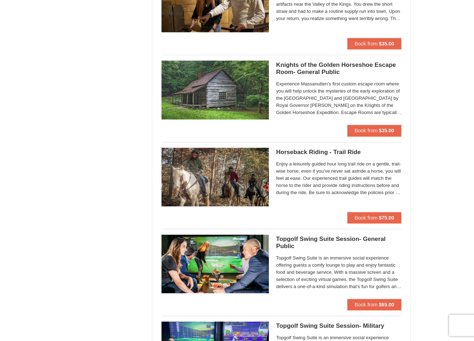
scroll to position [716, 0]
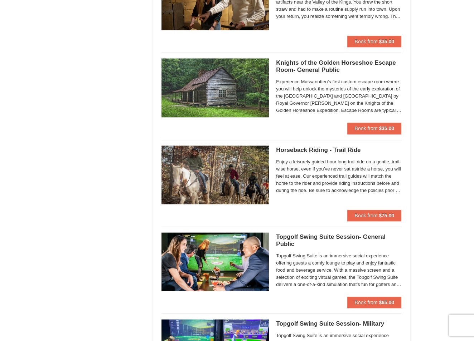
click at [244, 180] on img at bounding box center [214, 175] width 107 height 59
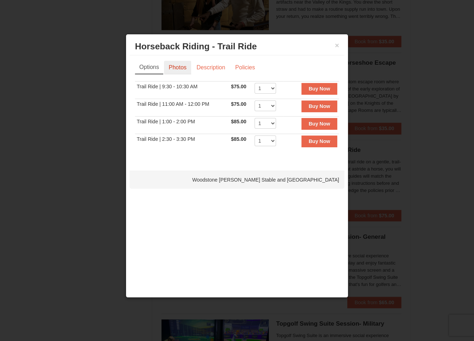
click at [178, 67] on link "Photos" at bounding box center [177, 68] width 27 height 14
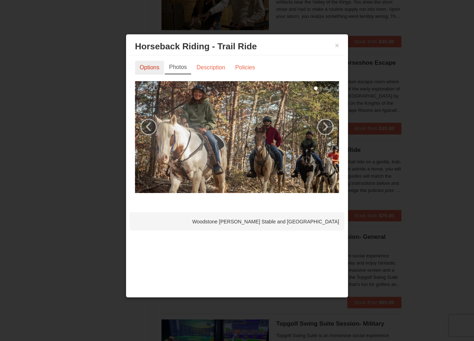
click at [153, 71] on link "Options" at bounding box center [149, 68] width 29 height 14
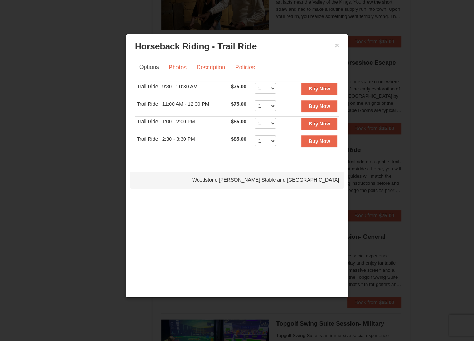
drag, startPoint x: 92, startPoint y: 120, endPoint x: 90, endPoint y: 112, distance: 8.4
click at [93, 118] on div at bounding box center [237, 170] width 474 height 341
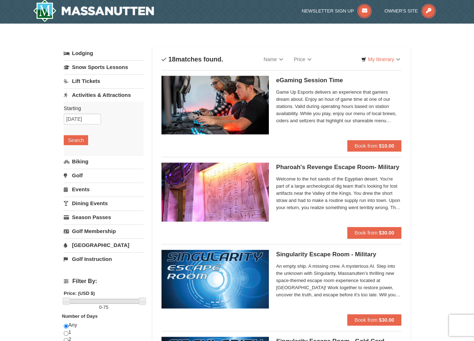
scroll to position [0, 0]
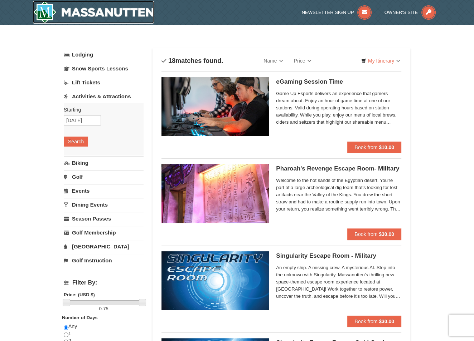
click at [71, 15] on img at bounding box center [93, 12] width 121 height 23
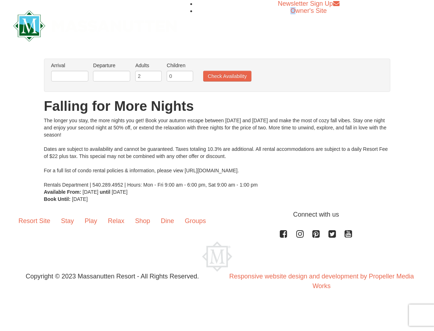
drag, startPoint x: 293, startPoint y: 43, endPoint x: 295, endPoint y: 39, distance: 3.9
click at [295, 42] on div "Newsletter Sign Up Owner's Site" at bounding box center [217, 26] width 419 height 52
click at [76, 77] on input "text" at bounding box center [69, 76] width 37 height 11
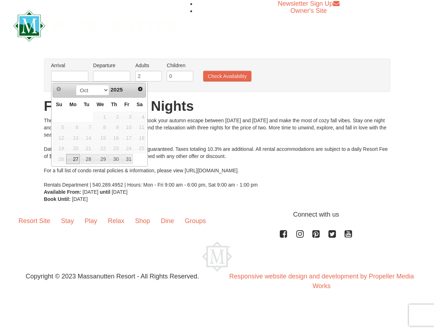
click at [369, 104] on h1 "Falling for More Nights" at bounding box center [217, 106] width 346 height 14
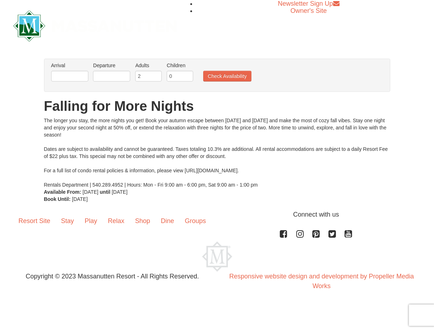
click at [299, 144] on div "The longer you stay, the more nights you get! Book your autumn escape between O…" at bounding box center [217, 153] width 346 height 72
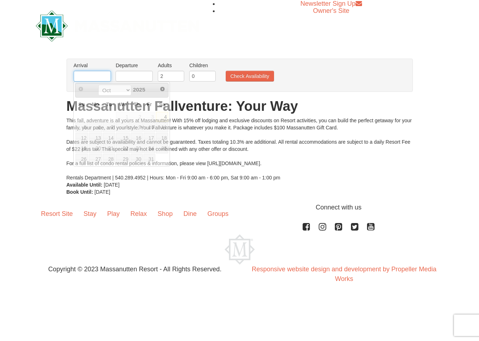
click at [103, 79] on input "text" at bounding box center [92, 76] width 37 height 11
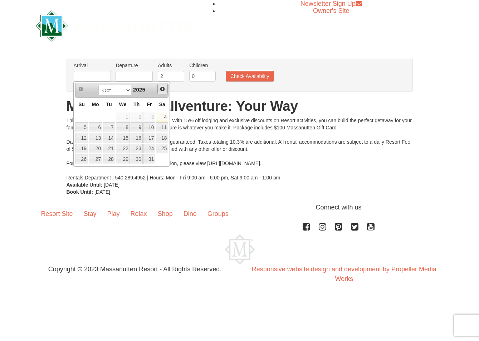
click at [162, 89] on span "Next" at bounding box center [163, 89] width 6 height 6
click at [147, 128] on link "7" at bounding box center [150, 127] width 12 height 10
type input "11/07/2025"
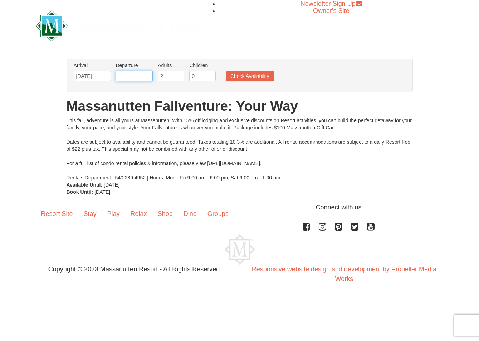
click at [146, 78] on input "text" at bounding box center [134, 76] width 37 height 11
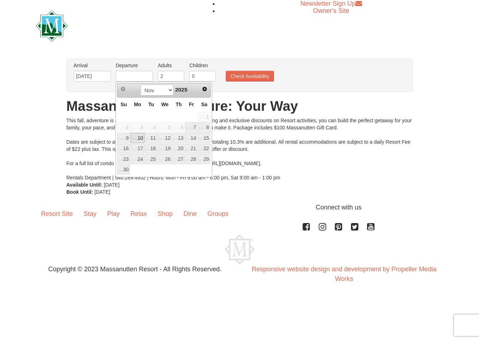
click at [141, 137] on link "10" at bounding box center [138, 138] width 14 height 10
type input "11/10/2025"
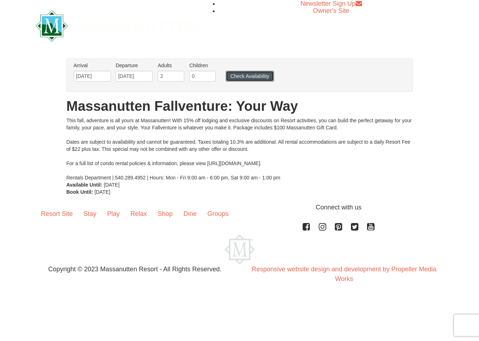
click at [246, 73] on button "Check Availability" at bounding box center [250, 76] width 48 height 11
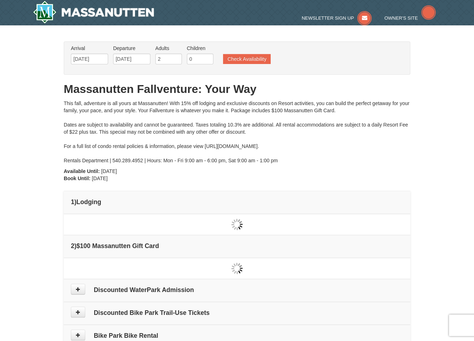
type input "[DATE]"
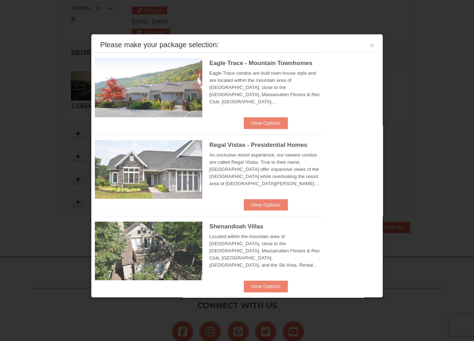
scroll to position [218, 0]
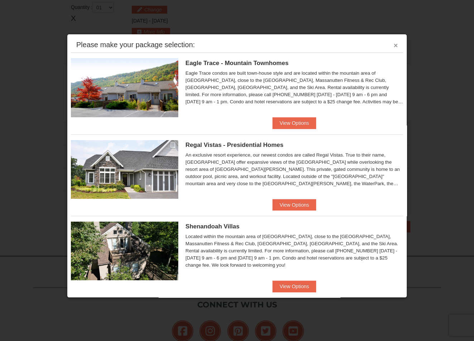
click at [393, 46] on button "×" at bounding box center [395, 45] width 4 height 7
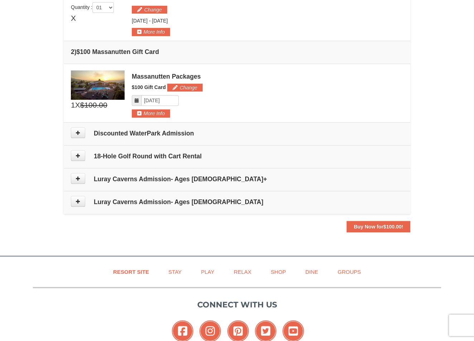
click at [132, 157] on h4 "18-Hole Golf Round with Cart Rental" at bounding box center [237, 156] width 332 height 7
click at [126, 136] on td "Discounted WaterPark Admission" at bounding box center [237, 133] width 346 height 23
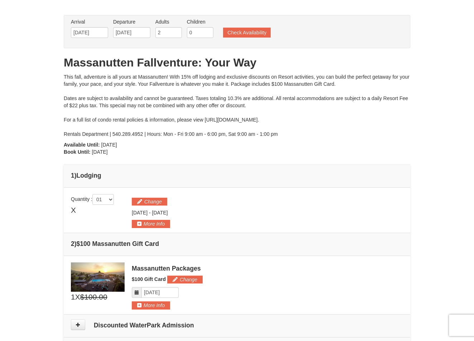
scroll to position [0, 0]
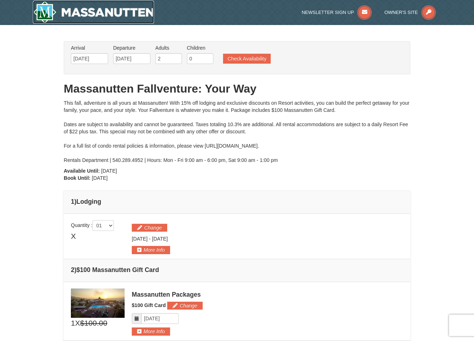
click at [73, 18] on img at bounding box center [93, 12] width 121 height 23
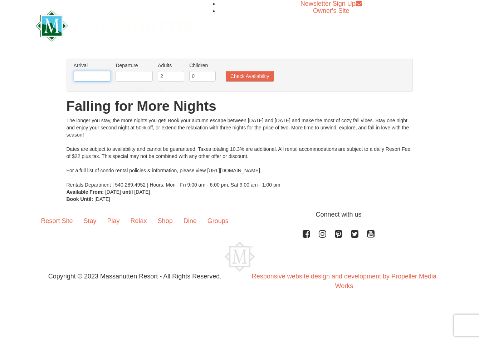
click at [88, 81] on input "text" at bounding box center [92, 76] width 37 height 11
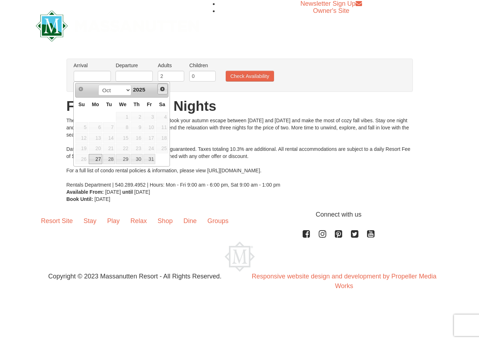
click at [164, 86] on span "Next" at bounding box center [163, 89] width 6 height 6
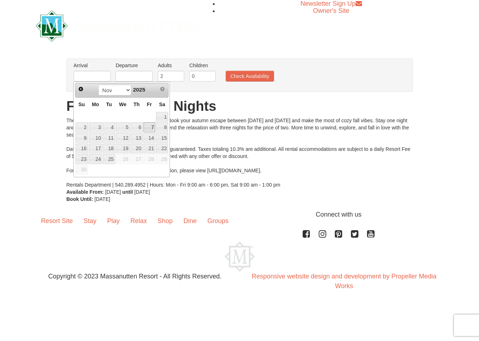
click at [152, 123] on link "7" at bounding box center [150, 127] width 12 height 10
type input "[DATE]"
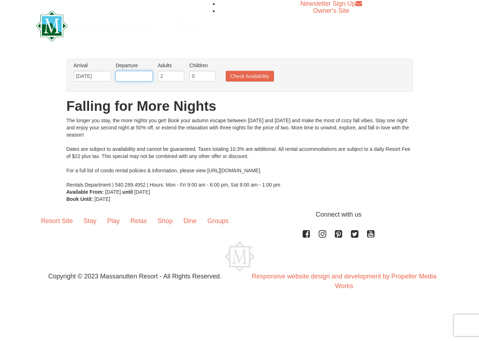
click at [141, 78] on input "text" at bounding box center [134, 76] width 37 height 11
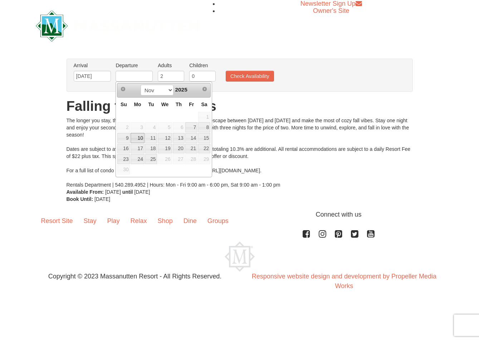
click at [137, 137] on link "10" at bounding box center [138, 138] width 14 height 10
type input "[DATE]"
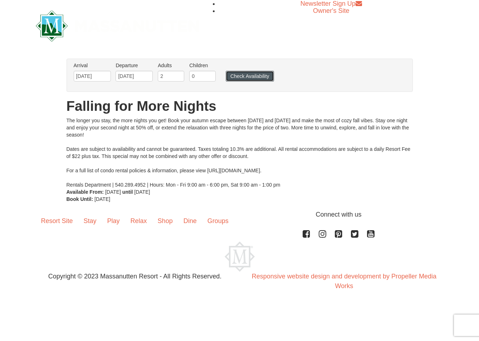
click at [247, 79] on button "Check Availability" at bounding box center [250, 76] width 48 height 11
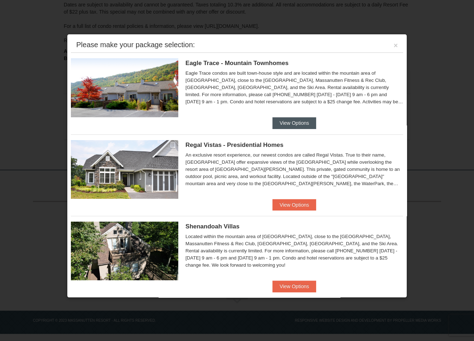
click at [297, 127] on ul "Eagle Trace - Mountain Townhomes Eagle Trace One Bedroom Townhouse with Full Ki…" at bounding box center [237, 339] width 332 height 572
click at [296, 121] on button "View Options" at bounding box center [294, 122] width 44 height 11
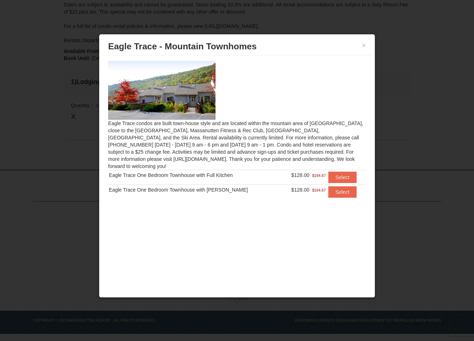
click at [294, 187] on span "$128.00" at bounding box center [300, 190] width 18 height 6
click at [336, 186] on button "Select" at bounding box center [342, 191] width 28 height 11
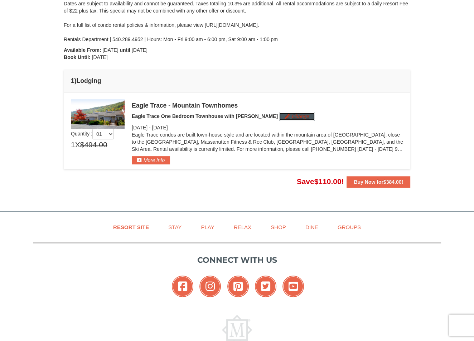
click at [279, 115] on button "Change" at bounding box center [296, 117] width 35 height 8
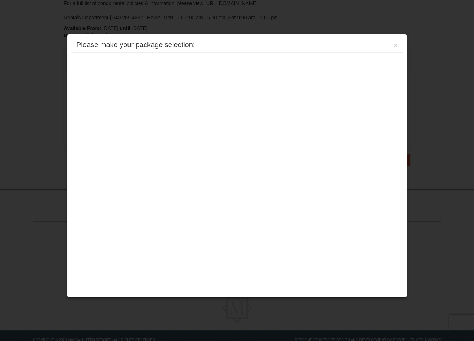
scroll to position [171, 0]
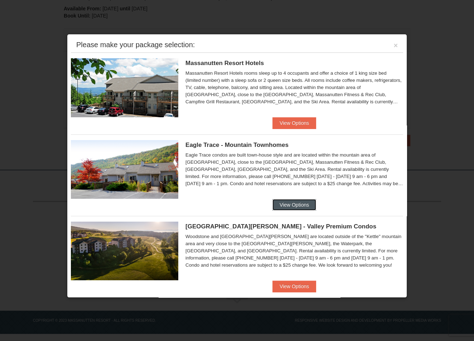
click at [293, 205] on button "View Options" at bounding box center [294, 204] width 44 height 11
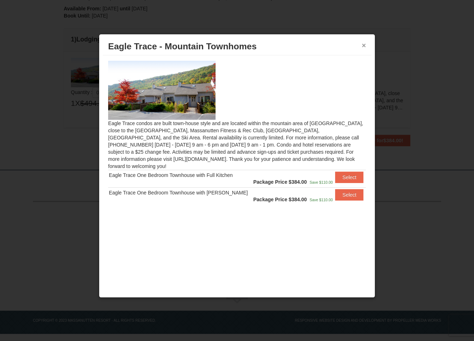
click at [363, 47] on button "×" at bounding box center [364, 45] width 4 height 7
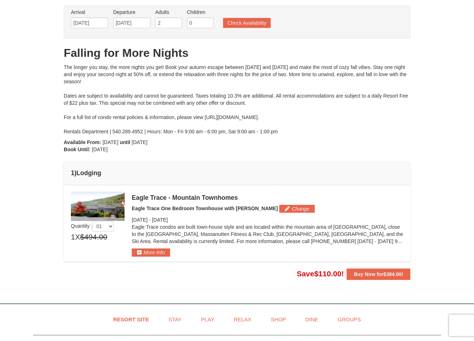
scroll to position [28, 0]
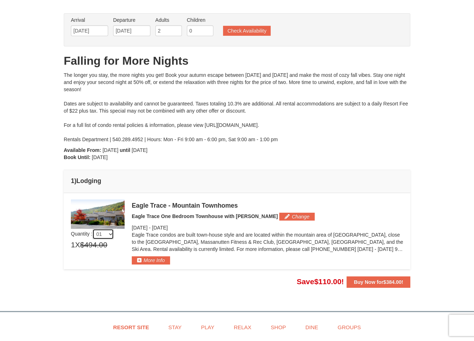
click at [105, 236] on select "01 02 03 04 05" at bounding box center [102, 234] width 21 height 11
click at [135, 243] on p "Eagle Trace condos are built town-house style and are located within the mounta…" at bounding box center [267, 242] width 271 height 21
click at [136, 257] on button "More Info" at bounding box center [151, 261] width 38 height 8
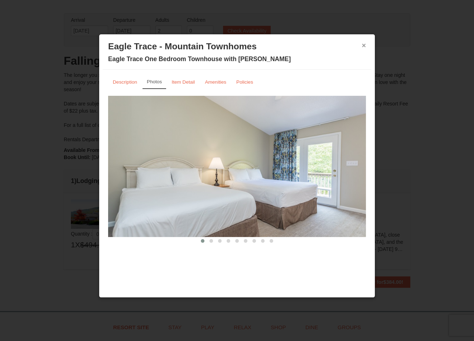
click at [365, 47] on button "×" at bounding box center [364, 45] width 4 height 7
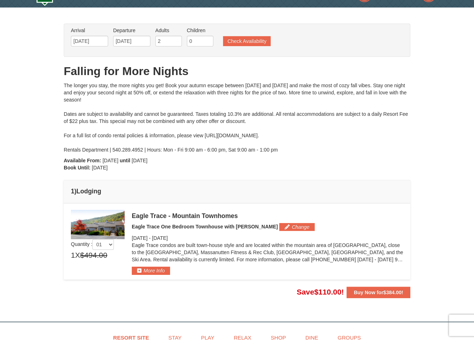
scroll to position [0, 0]
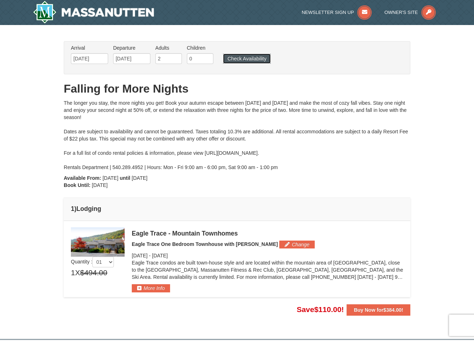
click at [245, 55] on button "Check Availability" at bounding box center [247, 59] width 48 height 10
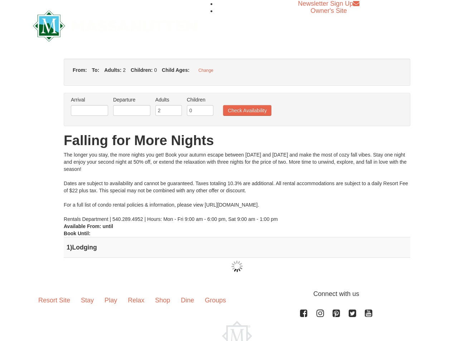
type input "[DATE]"
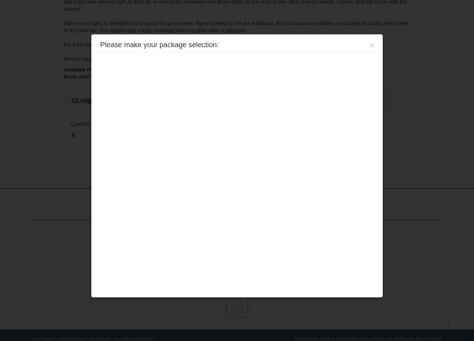
scroll to position [128, 0]
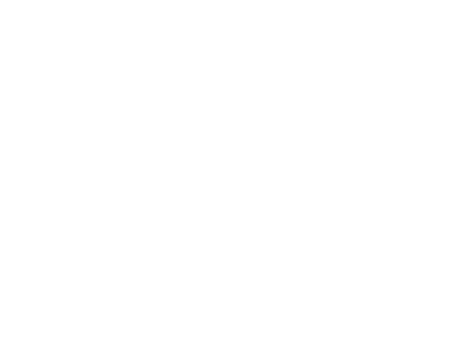
click at [298, 122] on button "View Options" at bounding box center [294, 122] width 44 height 11
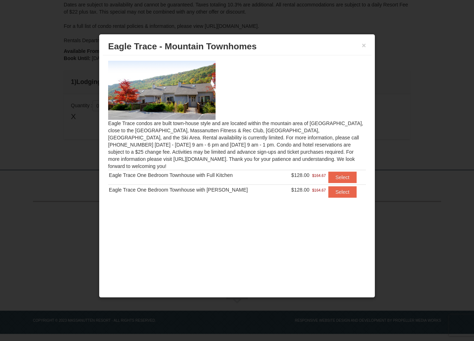
scroll to position [0, 0]
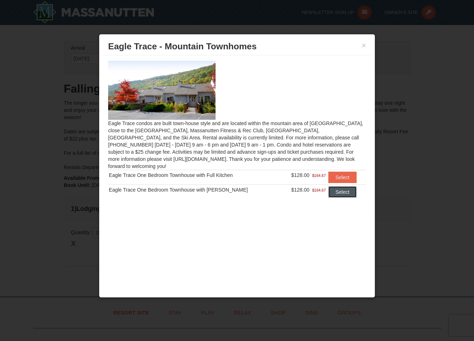
click at [336, 186] on button "Select" at bounding box center [342, 191] width 28 height 11
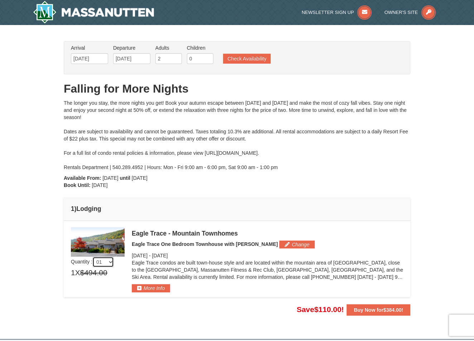
click at [108, 264] on select "01 02 03 04 05" at bounding box center [102, 262] width 21 height 11
click at [242, 184] on div "From: To: Adults: 2 Children: 0 Change Arrival Please format dates MM/DD/YYYY P…" at bounding box center [237, 178] width 346 height 275
click at [397, 151] on div "The longer you stay, the more nights you get! Book your autumn escape between […" at bounding box center [237, 136] width 346 height 72
click at [422, 99] on div "× From: To: Adults: 2 Children: 0 Change Arrival Please format dates MM/DD/YYYY…" at bounding box center [237, 178] width 474 height 307
click at [438, 90] on div "× From: To: Adults: 2 Children: 0 Change Arrival Please format dates MM/DD/YYYY…" at bounding box center [237, 178] width 474 height 307
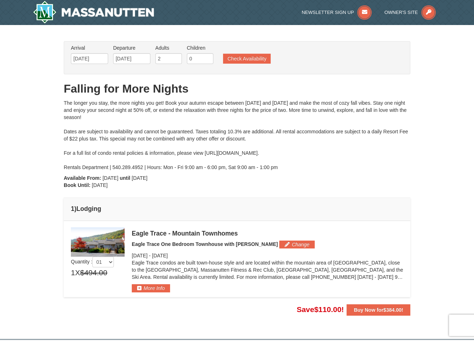
click at [404, 172] on div "From: To: Adults: 2 Children: 0 Change Arrival Please format dates MM/DD/YYYY P…" at bounding box center [237, 178] width 346 height 275
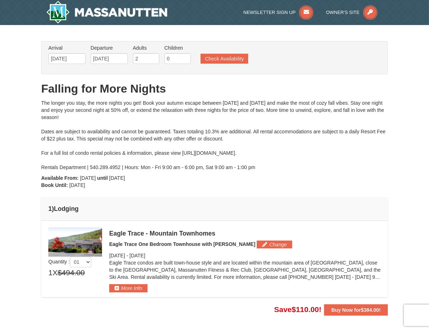
click at [295, 158] on div "The longer you stay, the more nights you get! Book your autumn escape between […" at bounding box center [214, 136] width 346 height 72
click at [111, 19] on img at bounding box center [106, 12] width 121 height 23
